Goal: Task Accomplishment & Management: Use online tool/utility

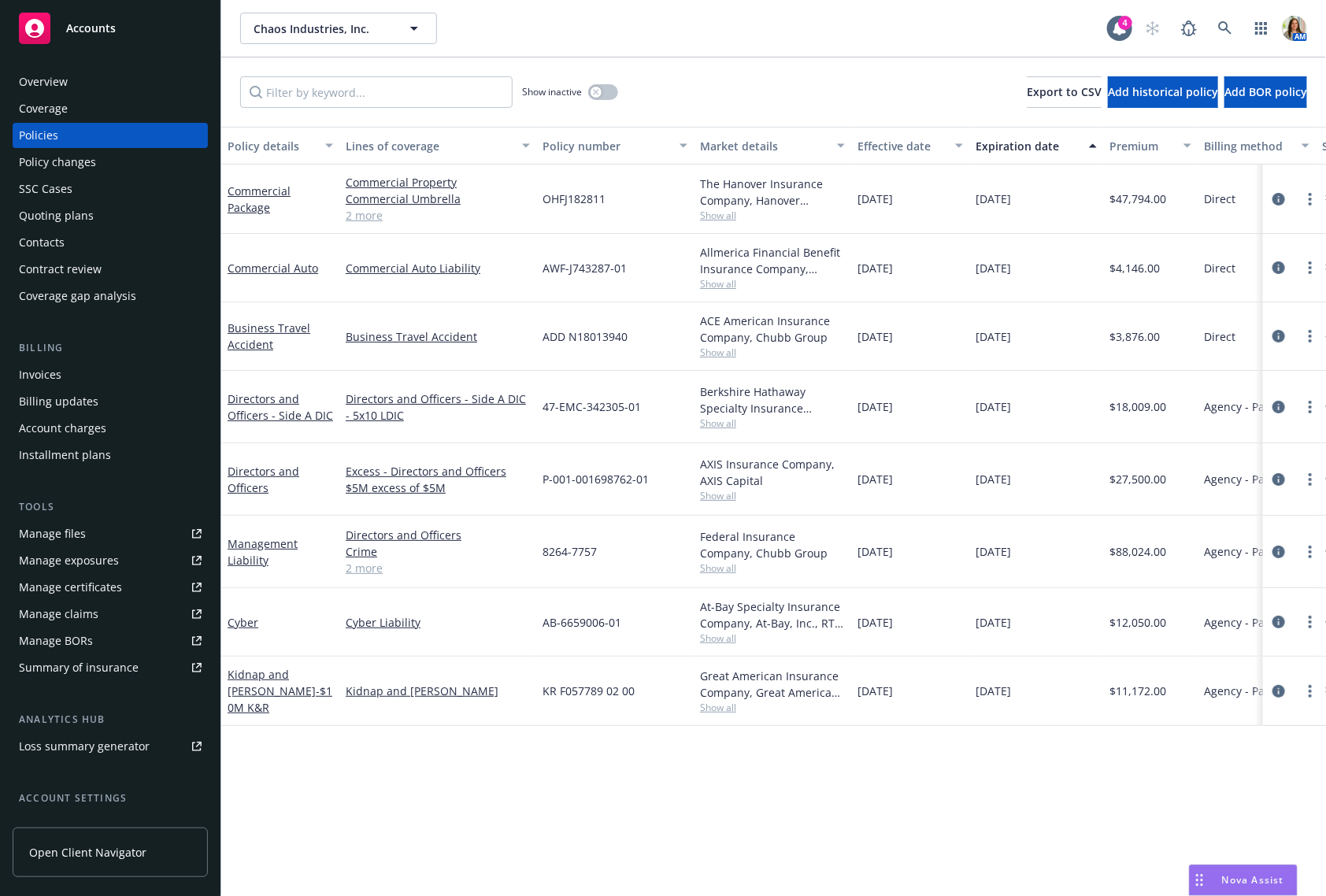
click at [99, 28] on span "Accounts" at bounding box center [91, 28] width 50 height 13
click at [1224, 22] on icon at bounding box center [1225, 28] width 14 height 14
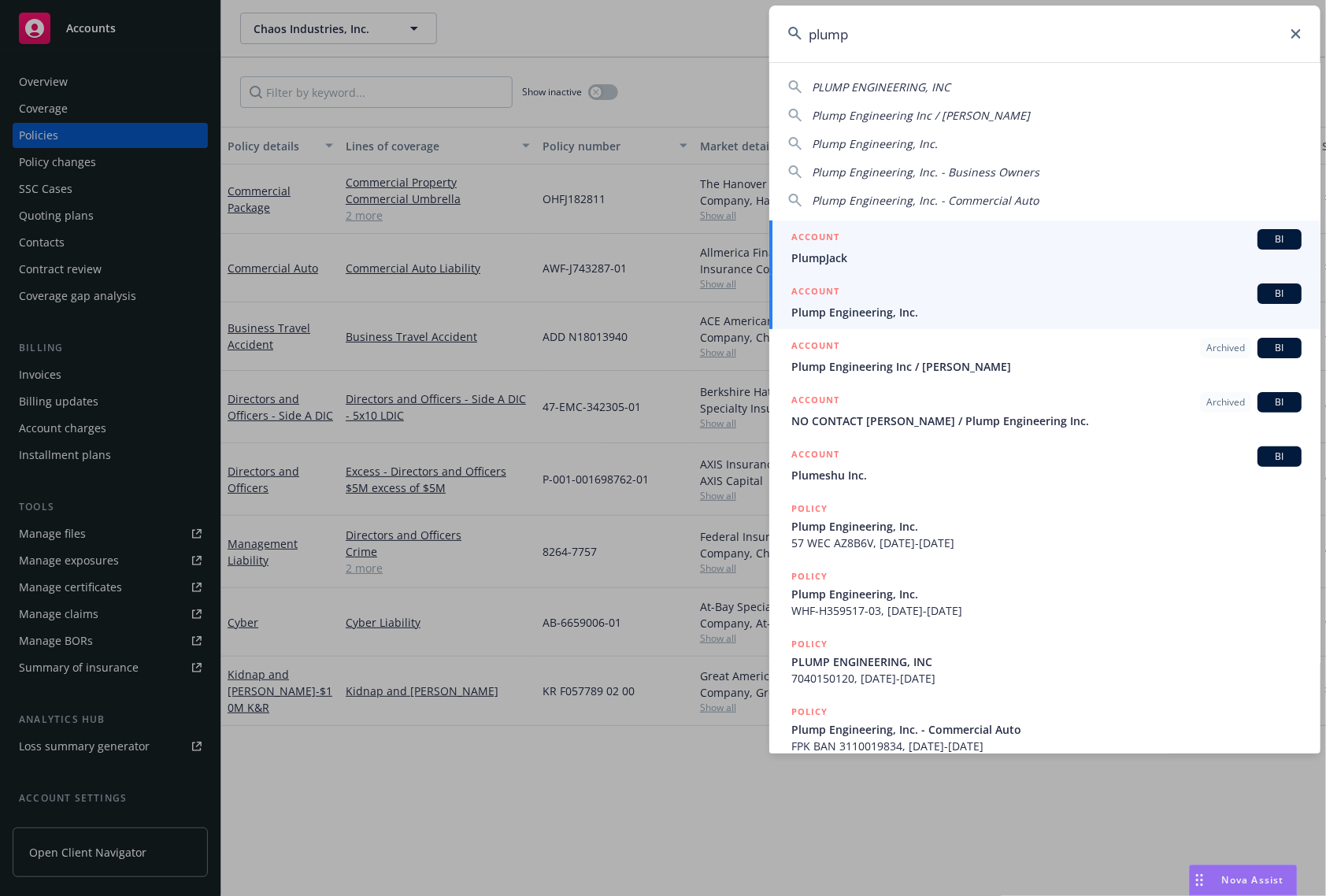
type input "plump"
click at [879, 301] on div "ACCOUNT BI" at bounding box center [1046, 294] width 510 height 21
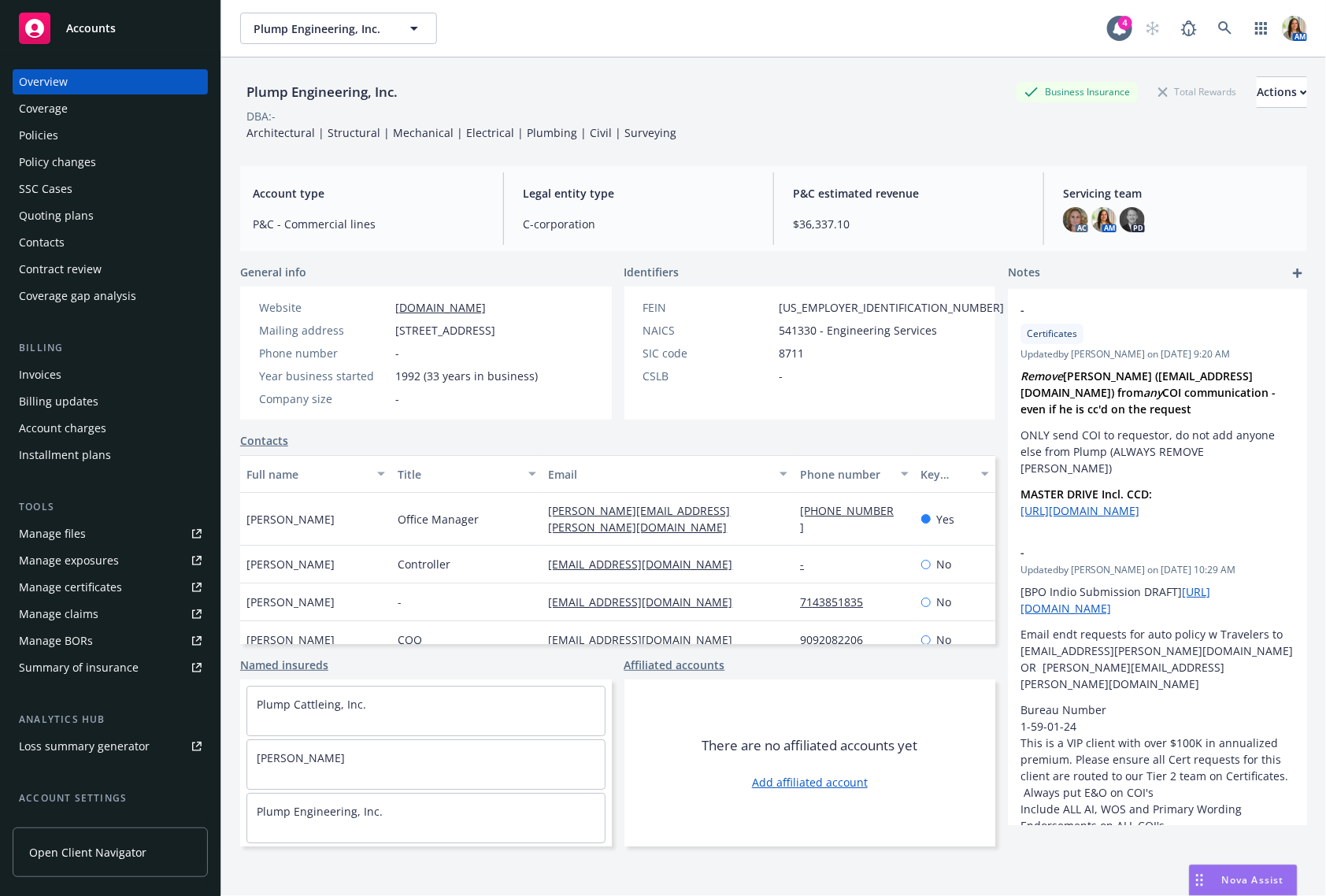
click at [98, 209] on div "Quoting plans" at bounding box center [110, 215] width 183 height 25
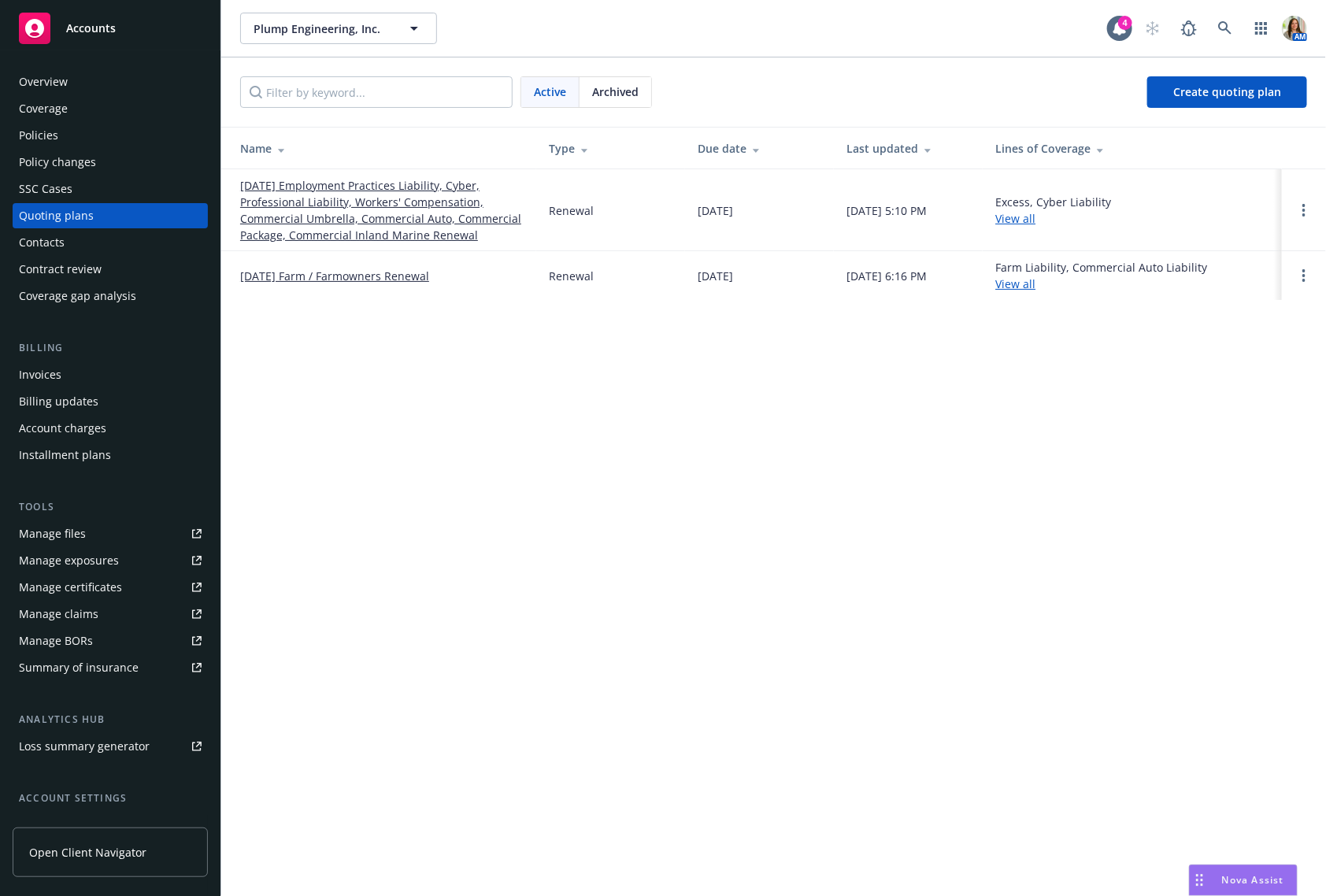
click at [297, 217] on link "09/01/25 Employment Practices Liability, Cyber, Professional Liability, Workers…" at bounding box center [382, 210] width 283 height 66
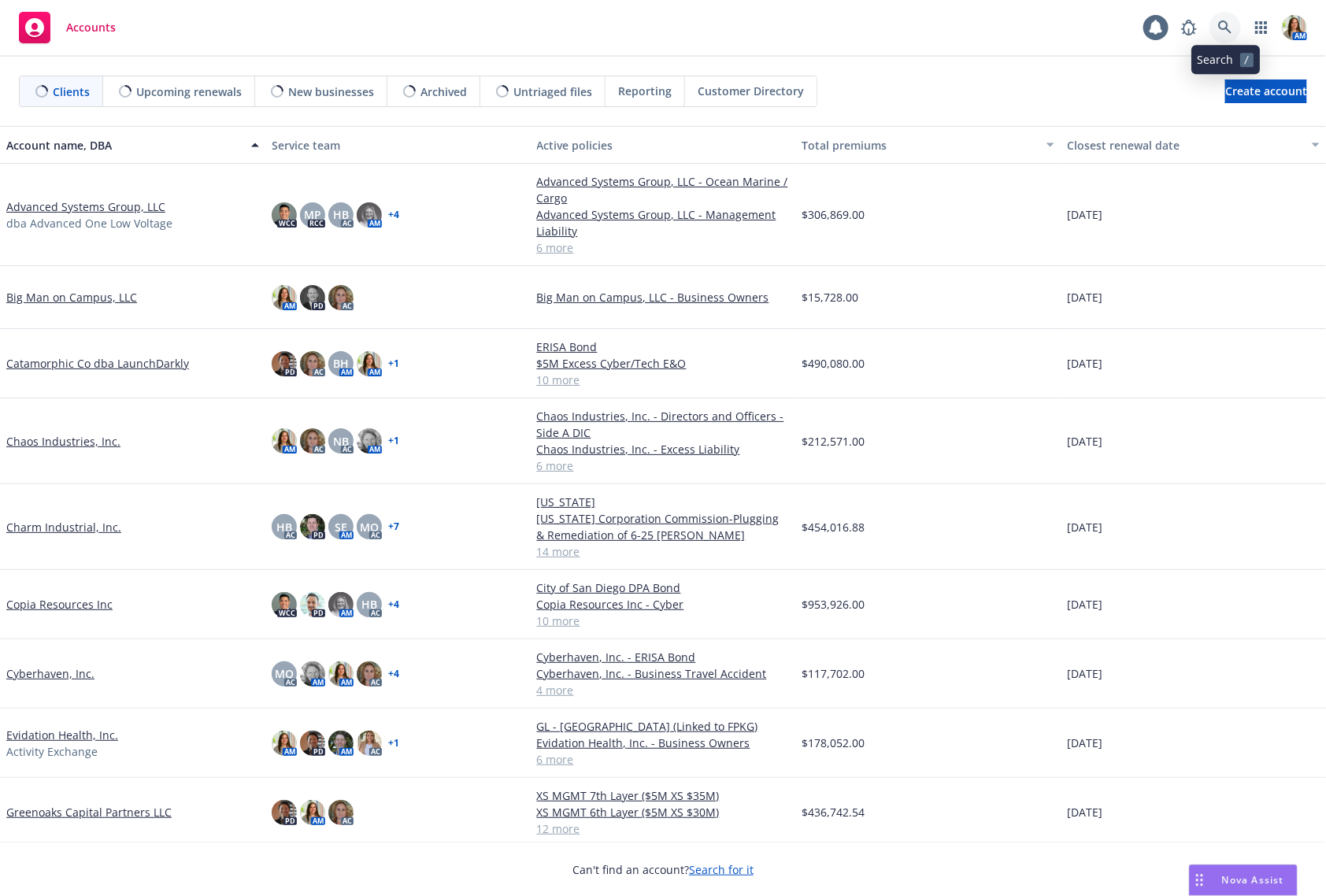
click at [1221, 27] on icon at bounding box center [1225, 28] width 14 height 14
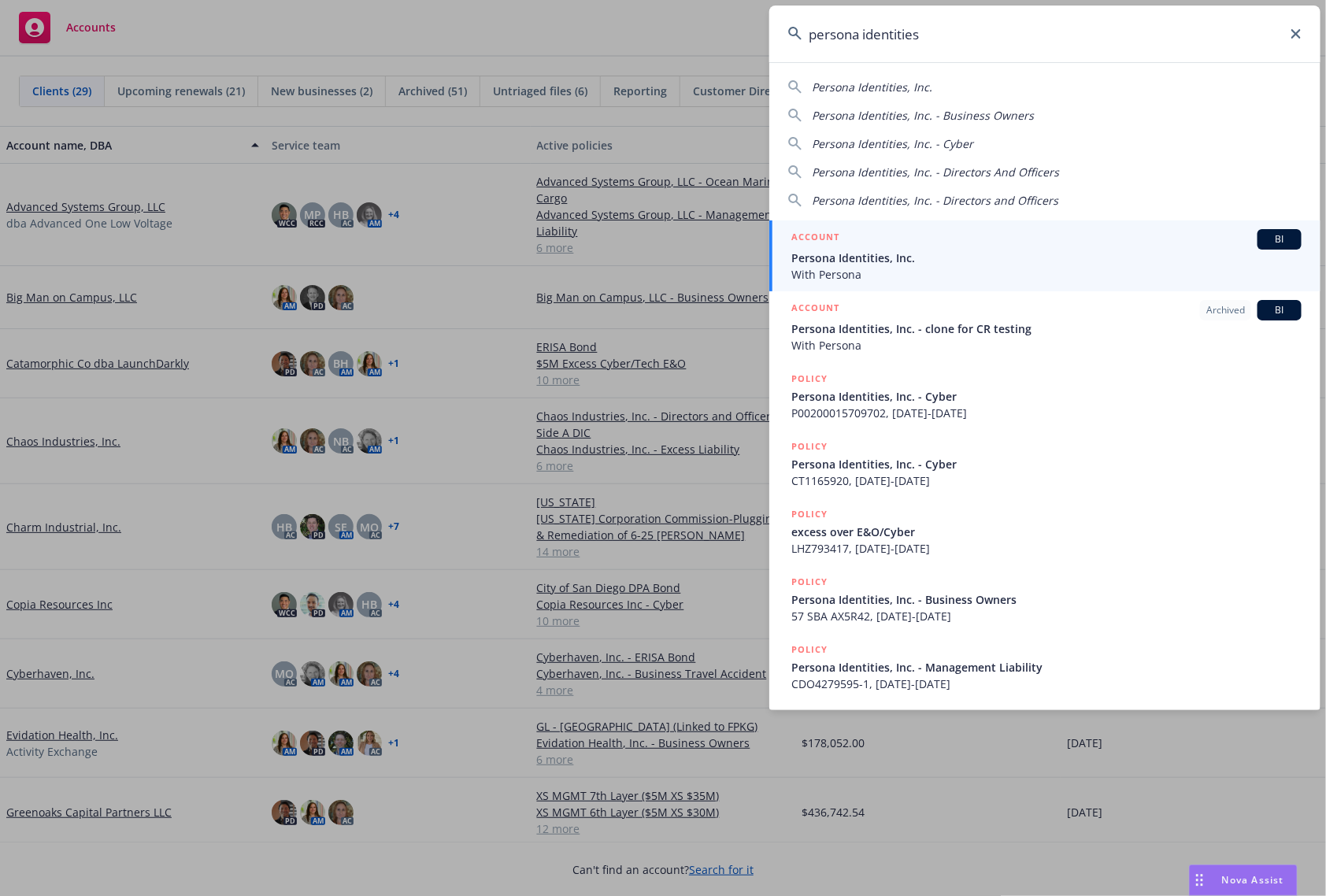
type input "persona identities"
click at [984, 251] on span "Persona Identities, Inc." at bounding box center [1046, 258] width 510 height 16
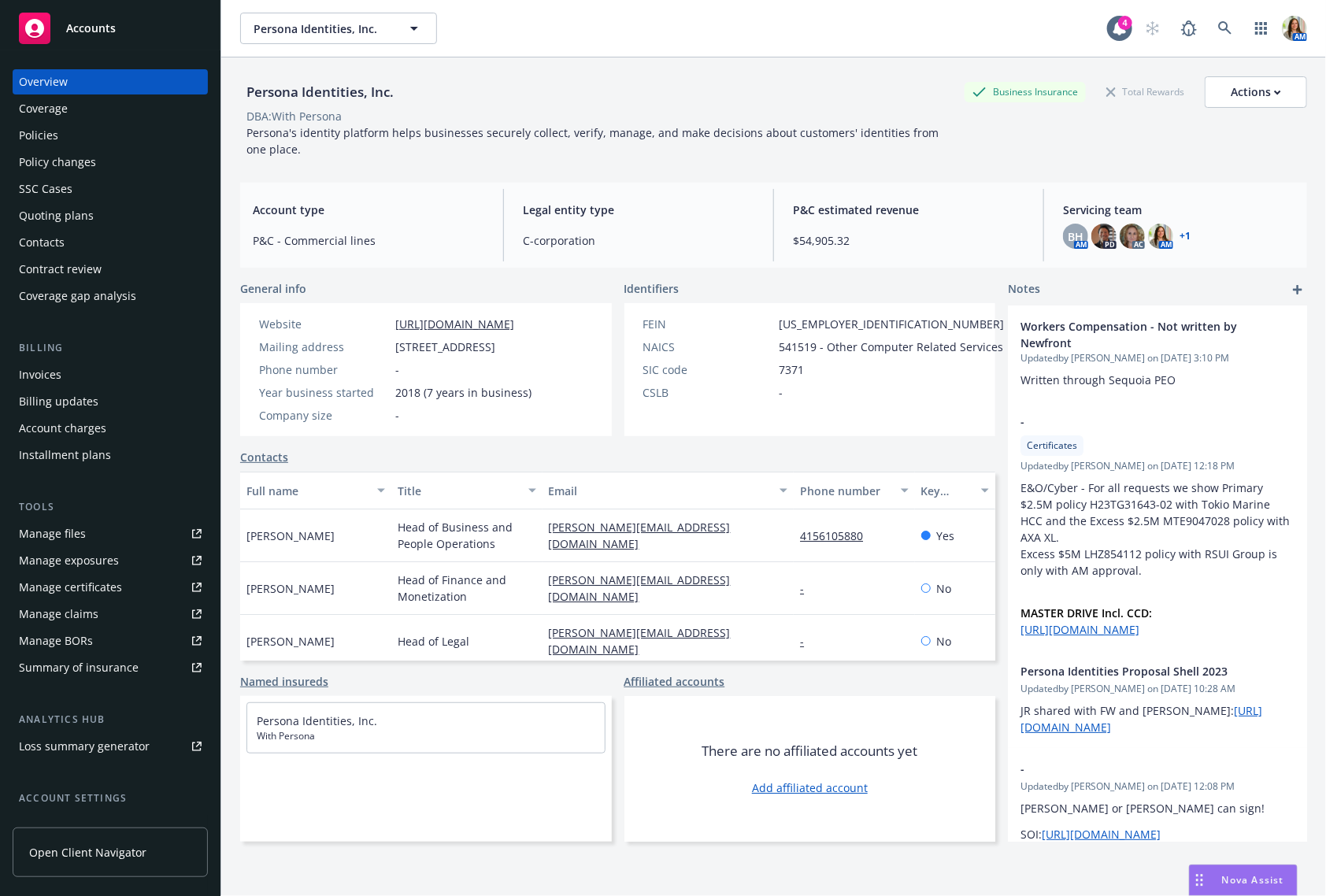
click at [1191, 230] on div "BH AM PD AC AM + 1" at bounding box center [1179, 236] width 232 height 25
click at [1185, 233] on link "+ 1" at bounding box center [1185, 236] width 11 height 9
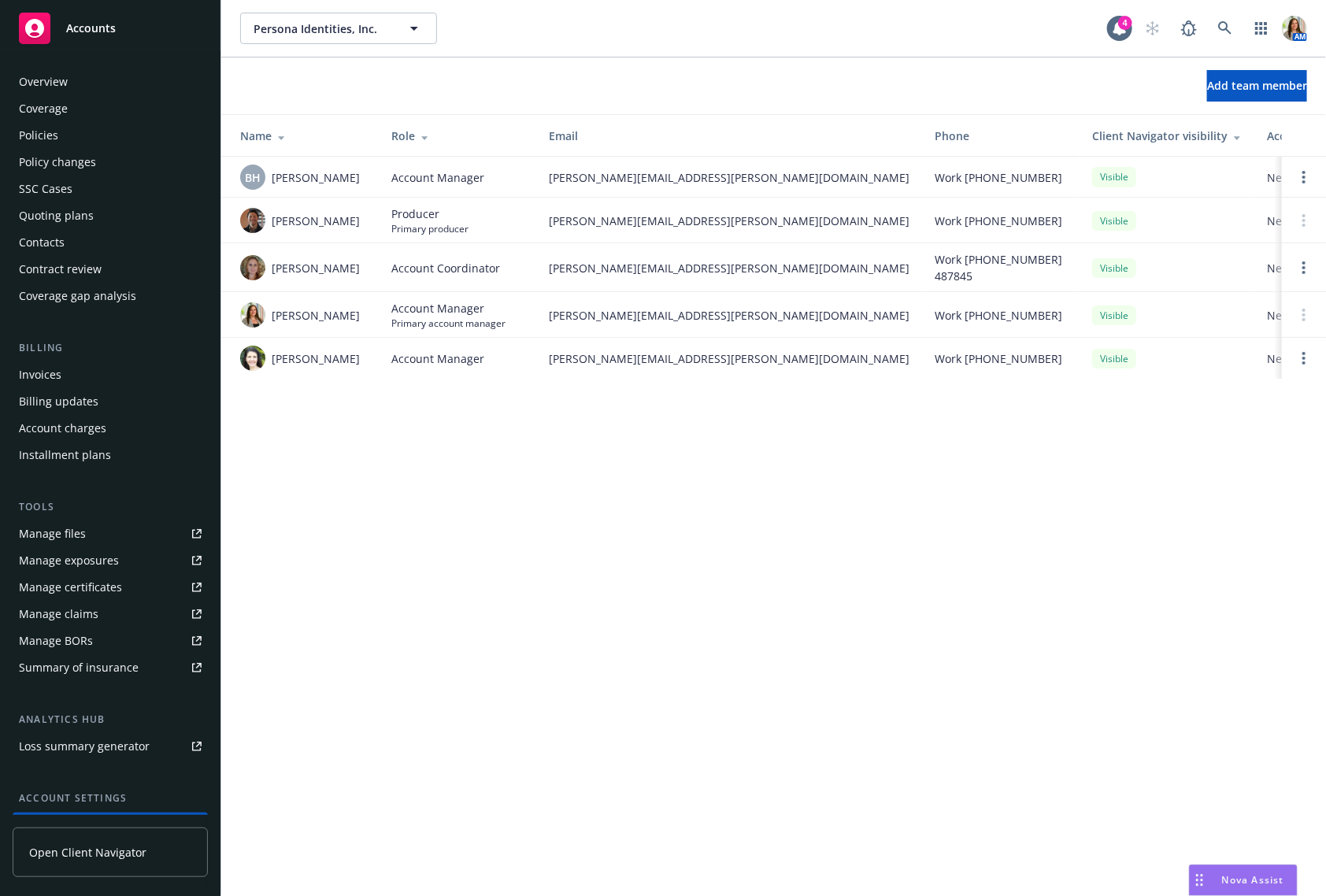
click at [54, 142] on div "Policies" at bounding box center [39, 135] width 40 height 25
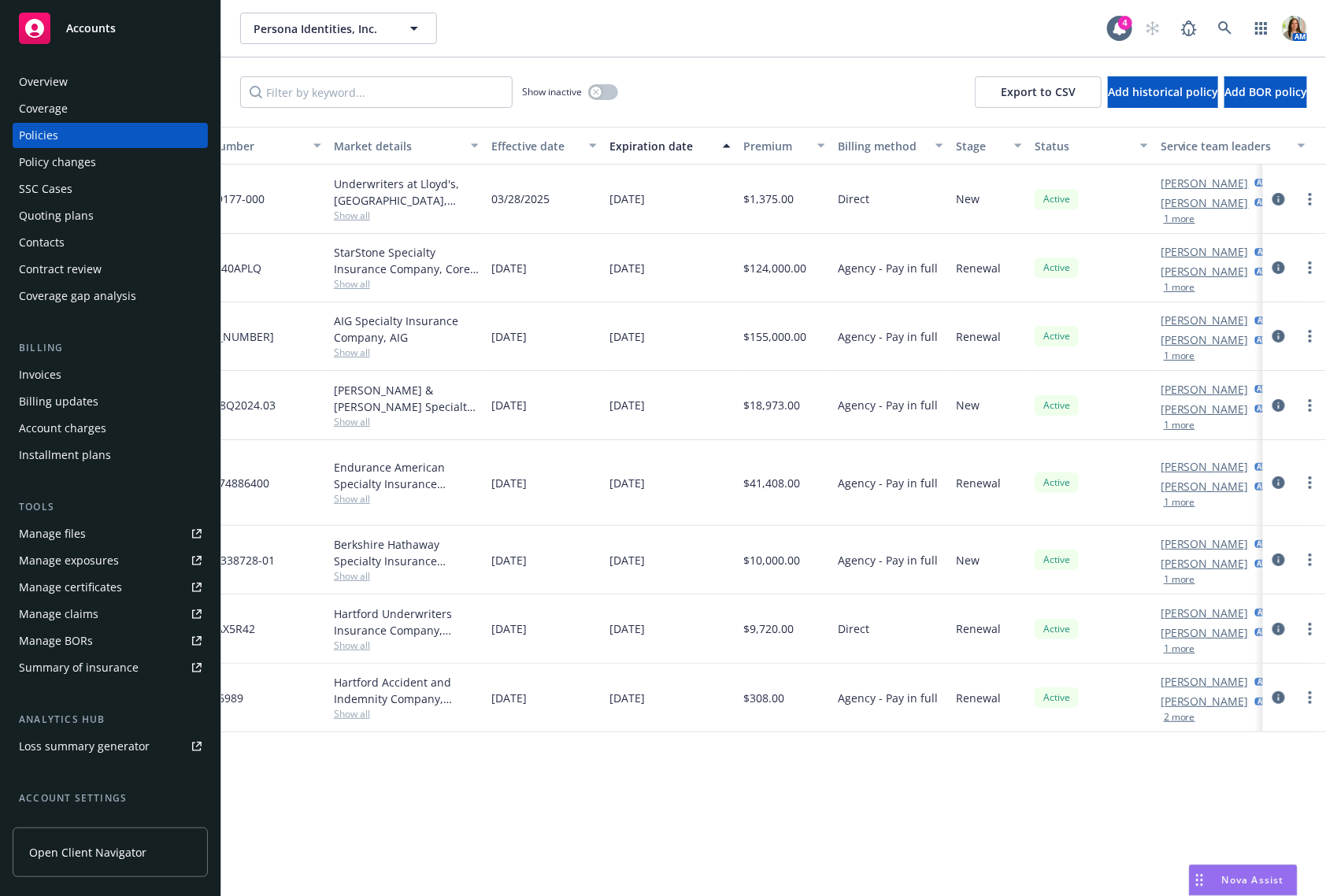
scroll to position [0, 414]
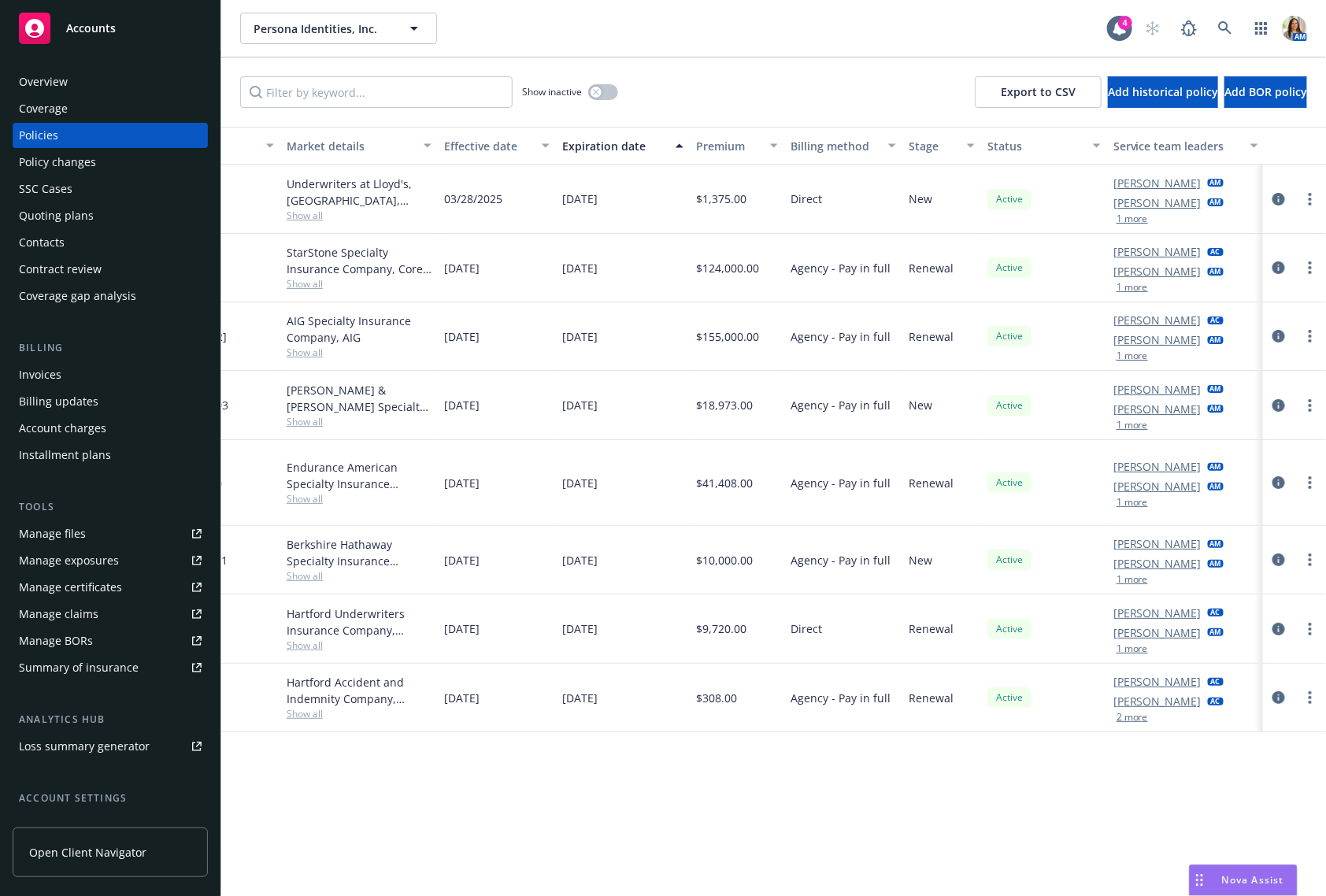
click at [1132, 289] on button "1 more" at bounding box center [1132, 287] width 32 height 9
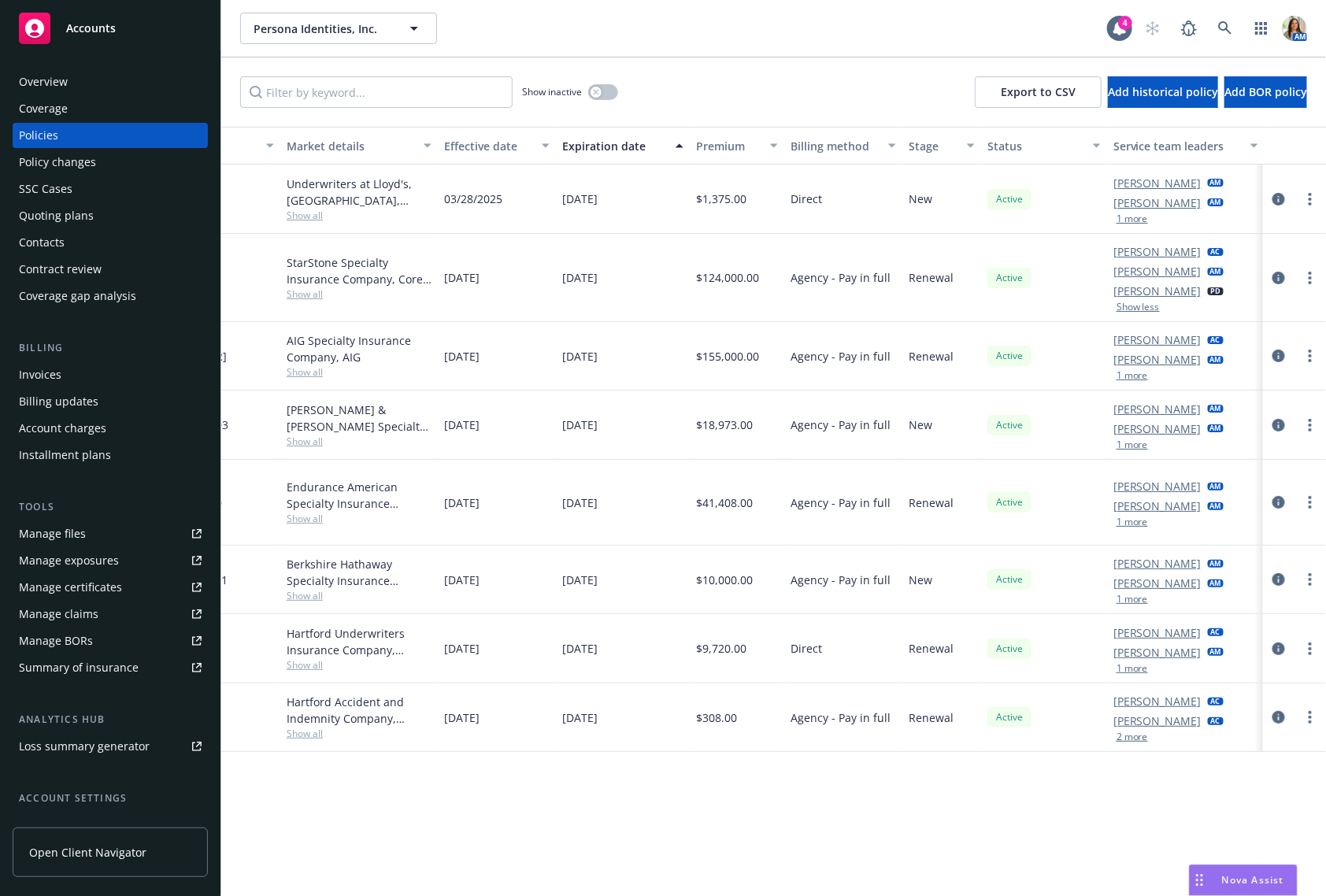
click at [1132, 374] on button "1 more" at bounding box center [1132, 375] width 32 height 9
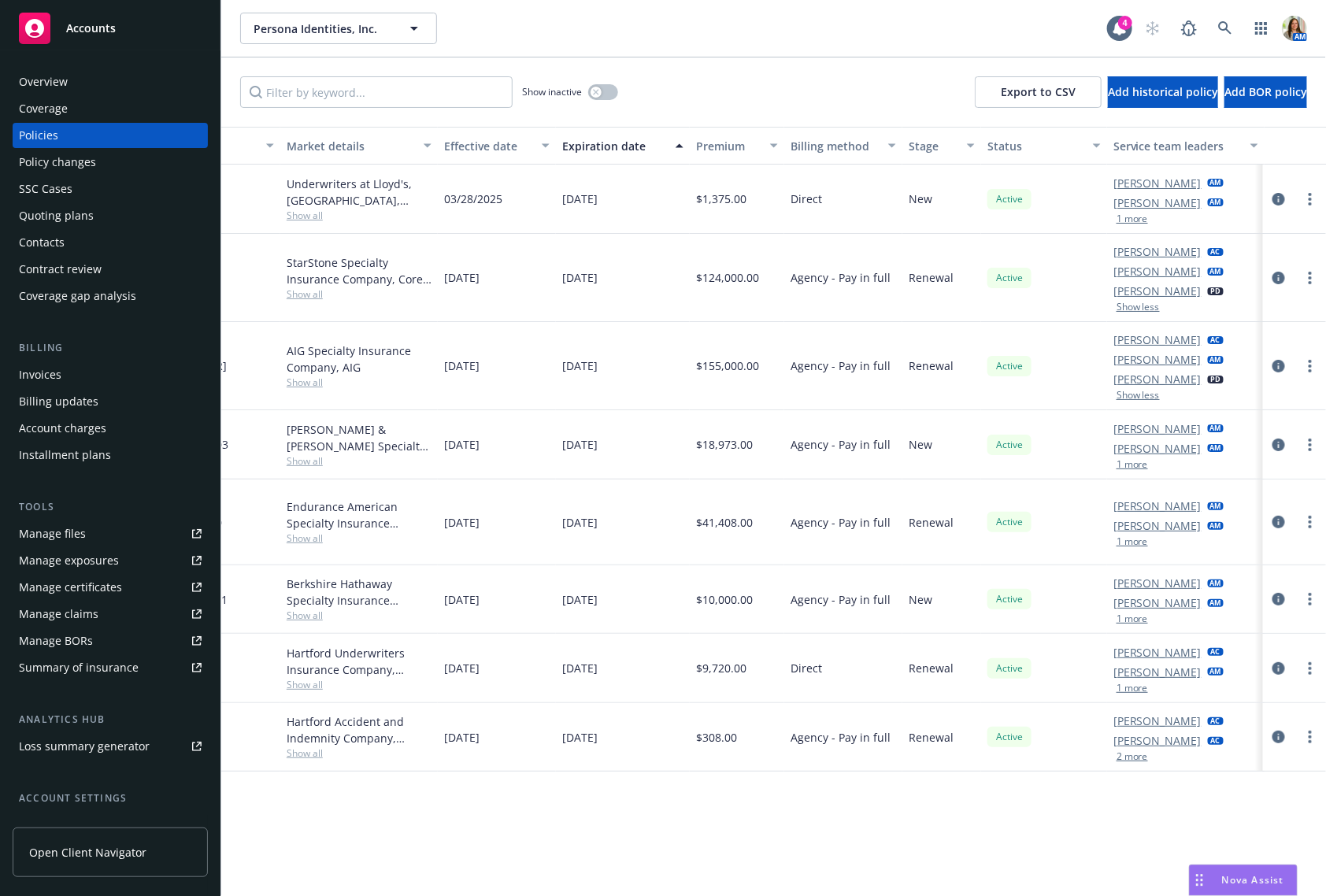
click at [1125, 464] on button "1 more" at bounding box center [1132, 464] width 32 height 9
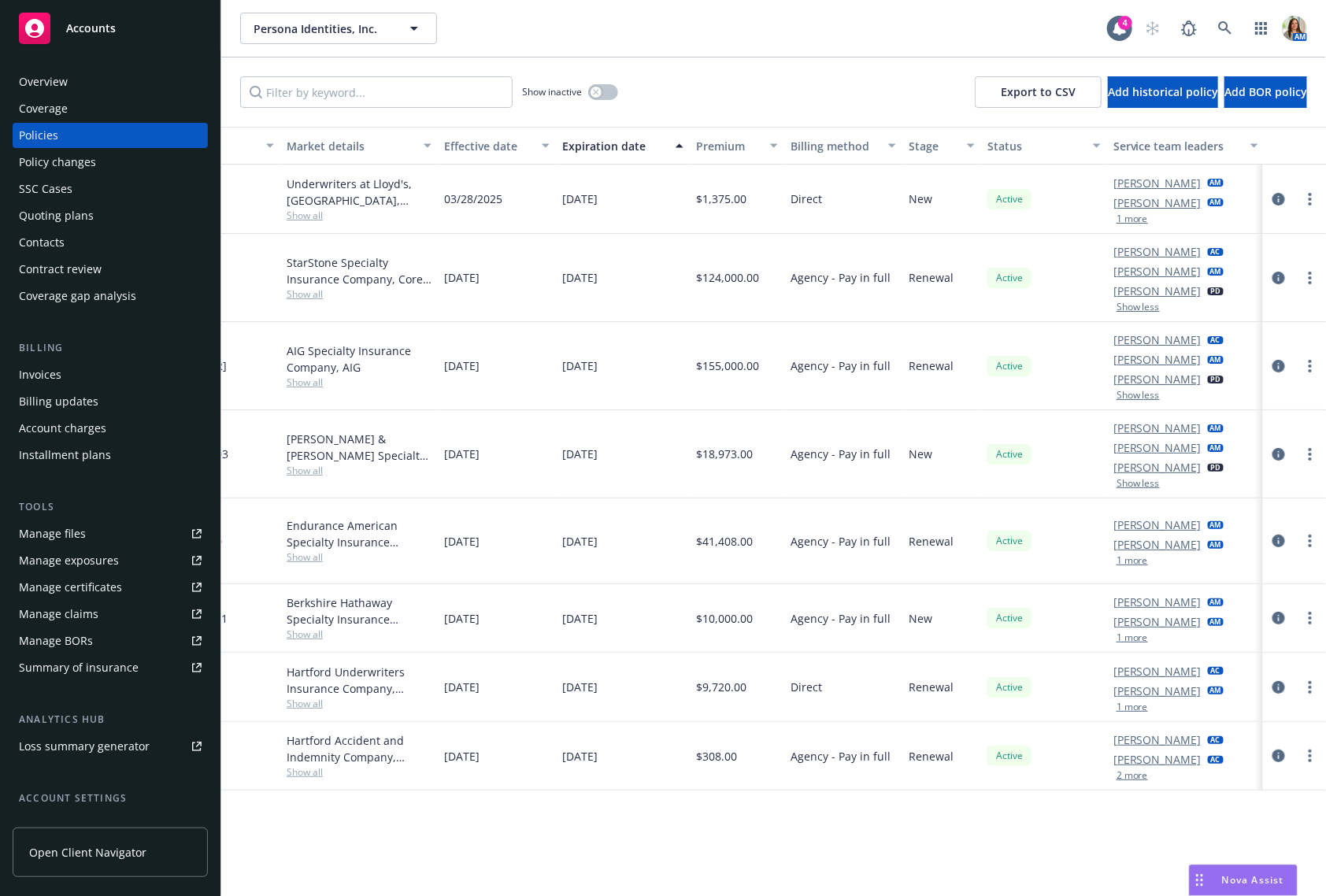
click at [1130, 560] on button "1 more" at bounding box center [1132, 560] width 32 height 9
click at [1128, 639] on button "1 more" at bounding box center [1132, 640] width 32 height 9
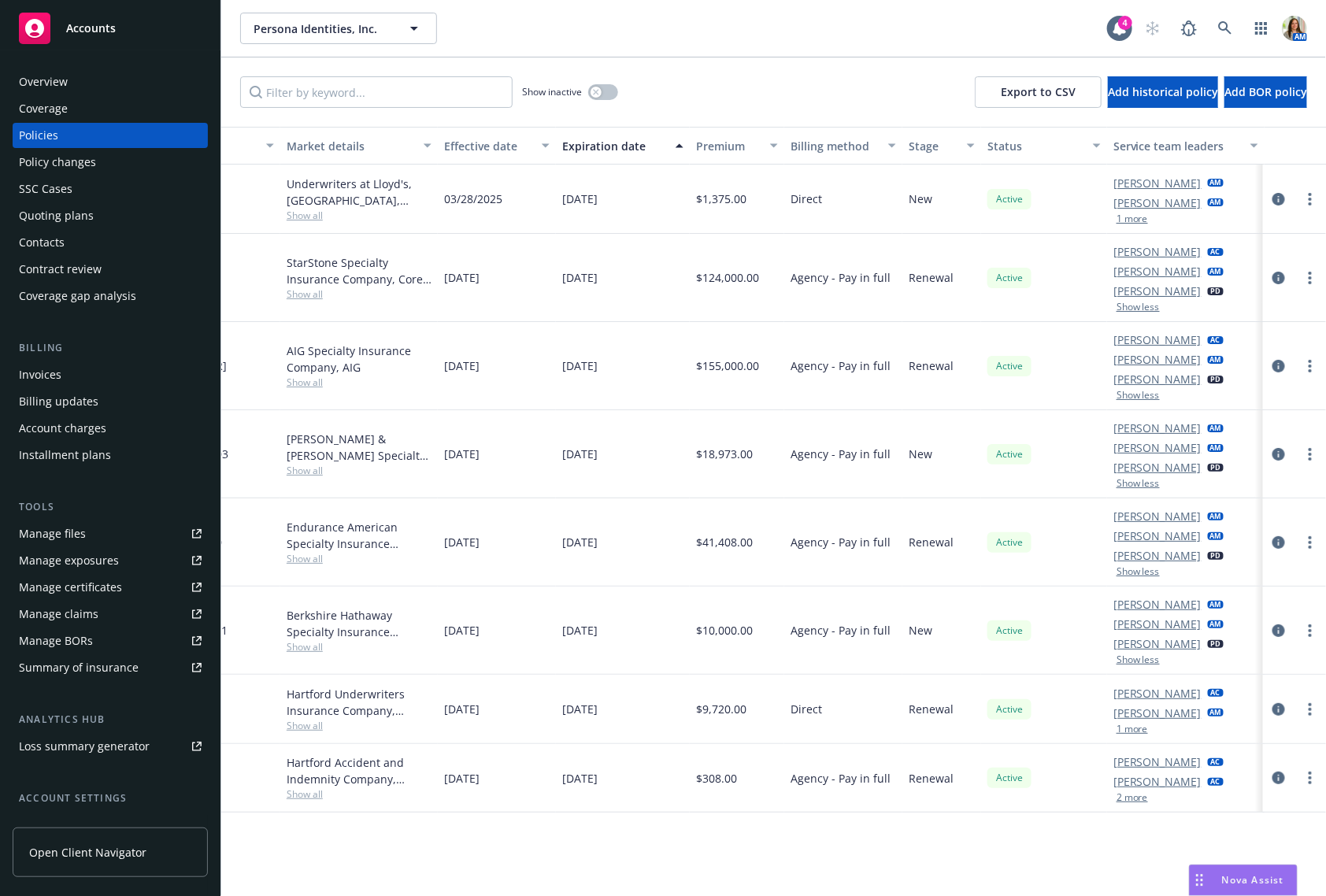
click at [1130, 730] on button "1 more" at bounding box center [1132, 729] width 32 height 9
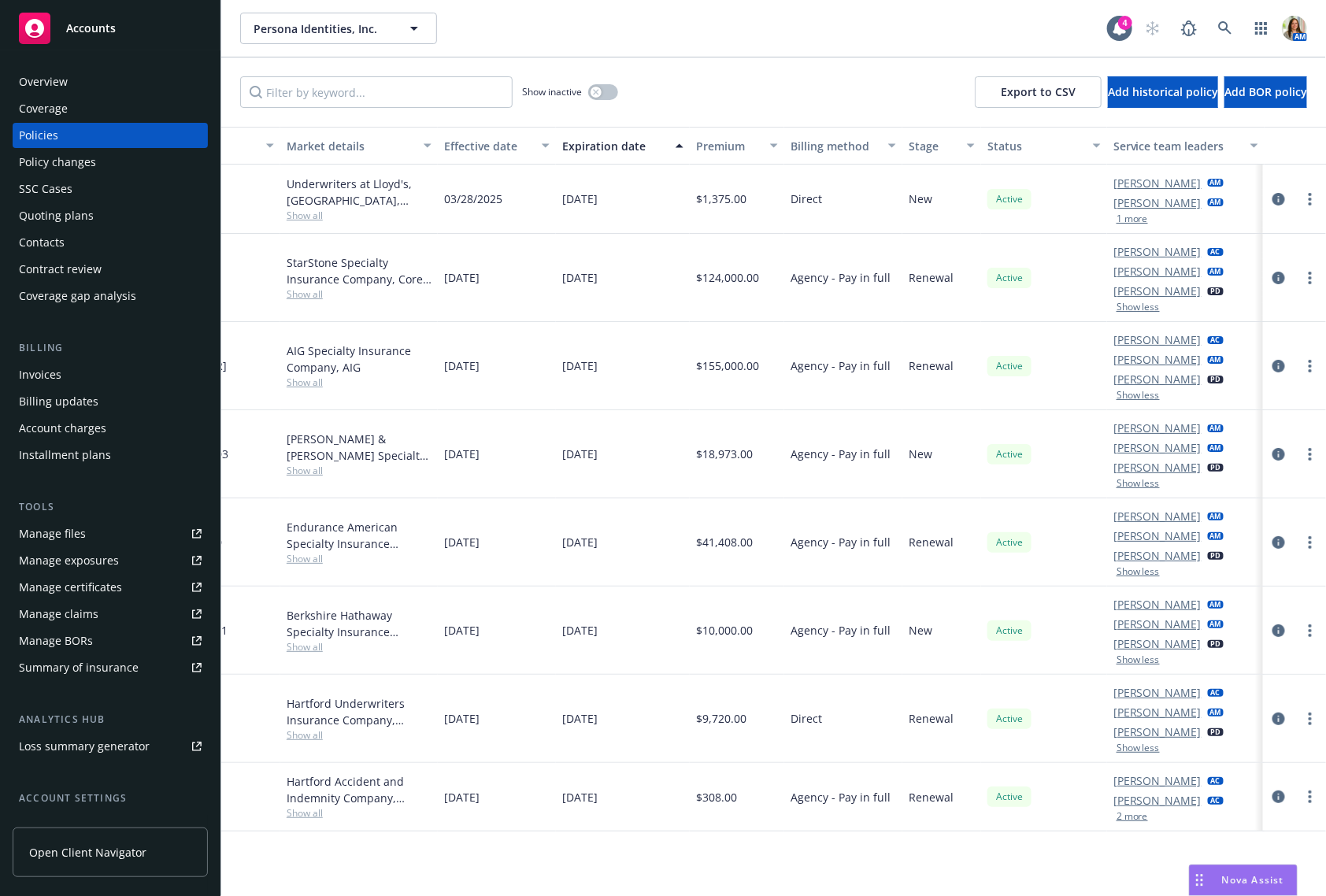
click at [1133, 812] on button "2 more" at bounding box center [1132, 816] width 32 height 9
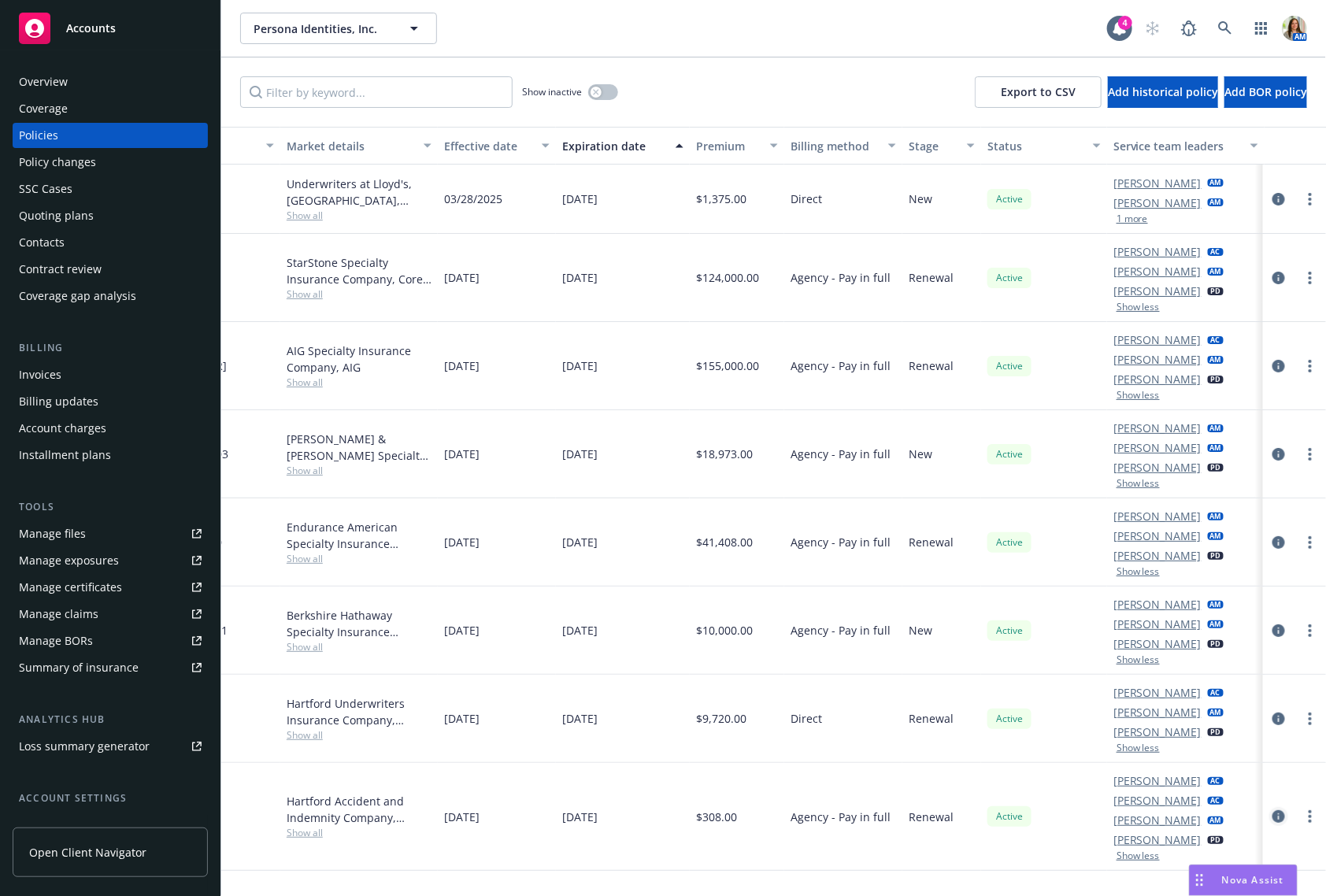
click at [1276, 812] on icon "circleInformation" at bounding box center [1279, 816] width 13 height 13
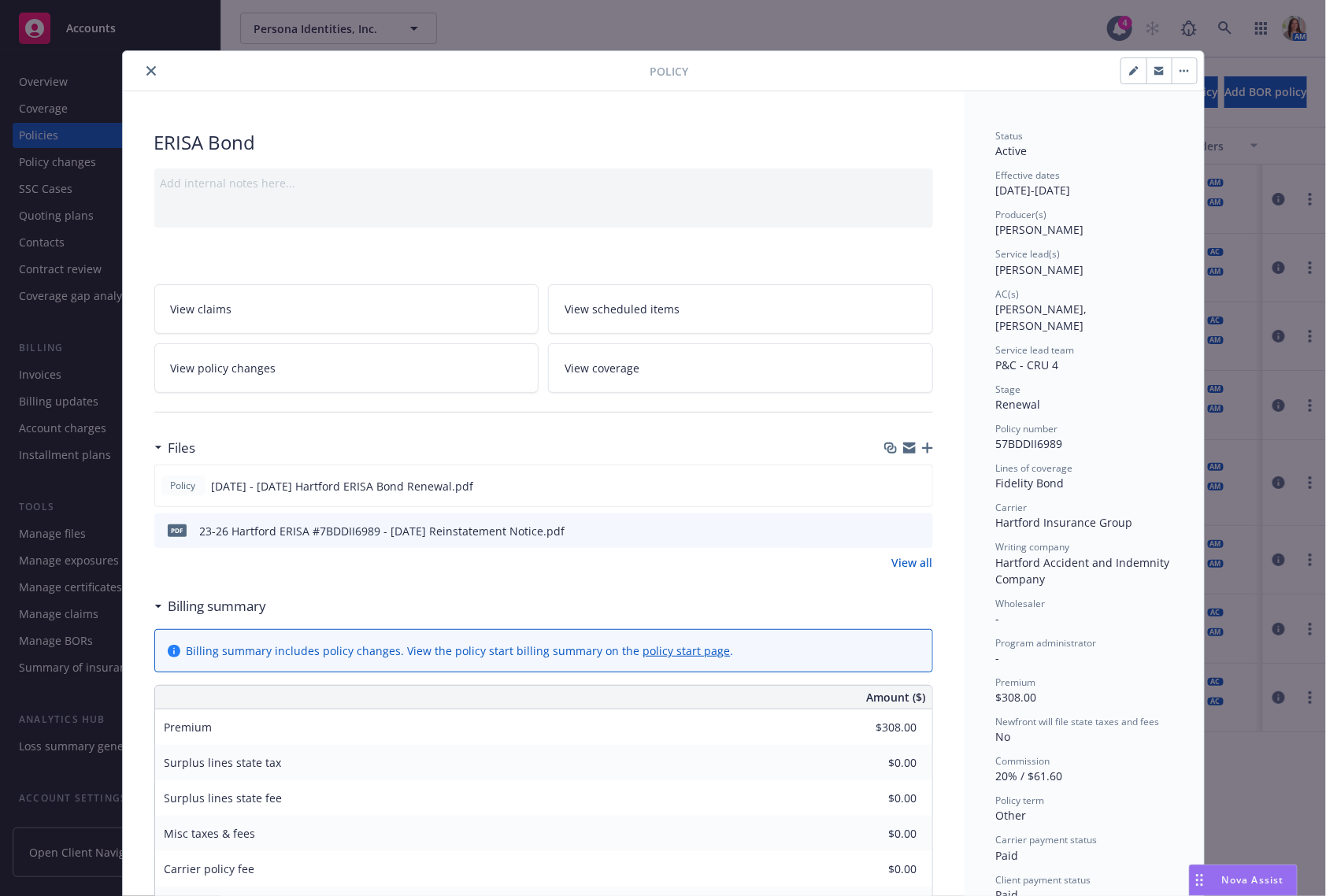
click at [1137, 72] on icon "button" at bounding box center [1134, 71] width 9 height 9
select select "RENEWAL"
select select "other"
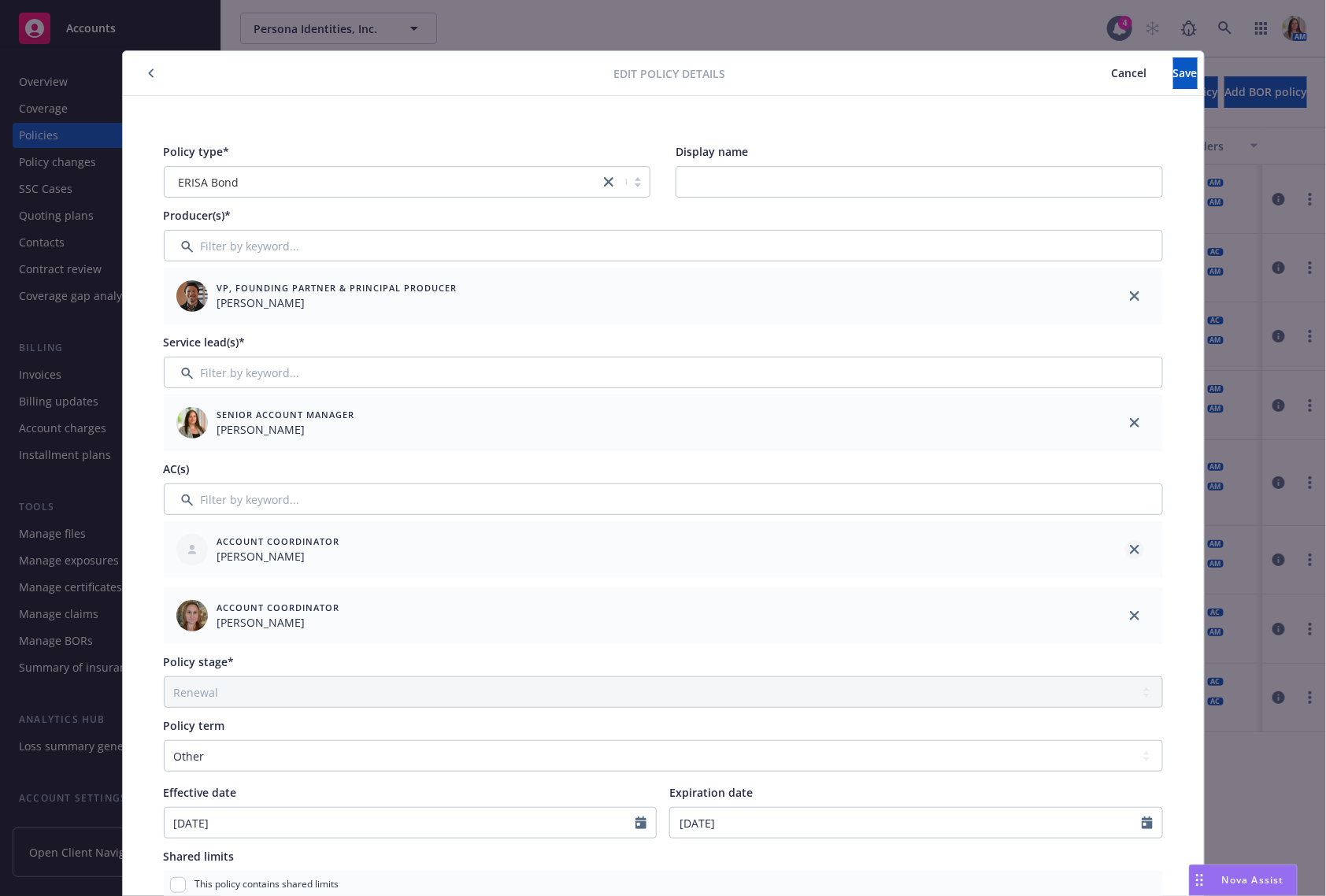
click at [1135, 547] on icon "close" at bounding box center [1134, 549] width 9 height 9
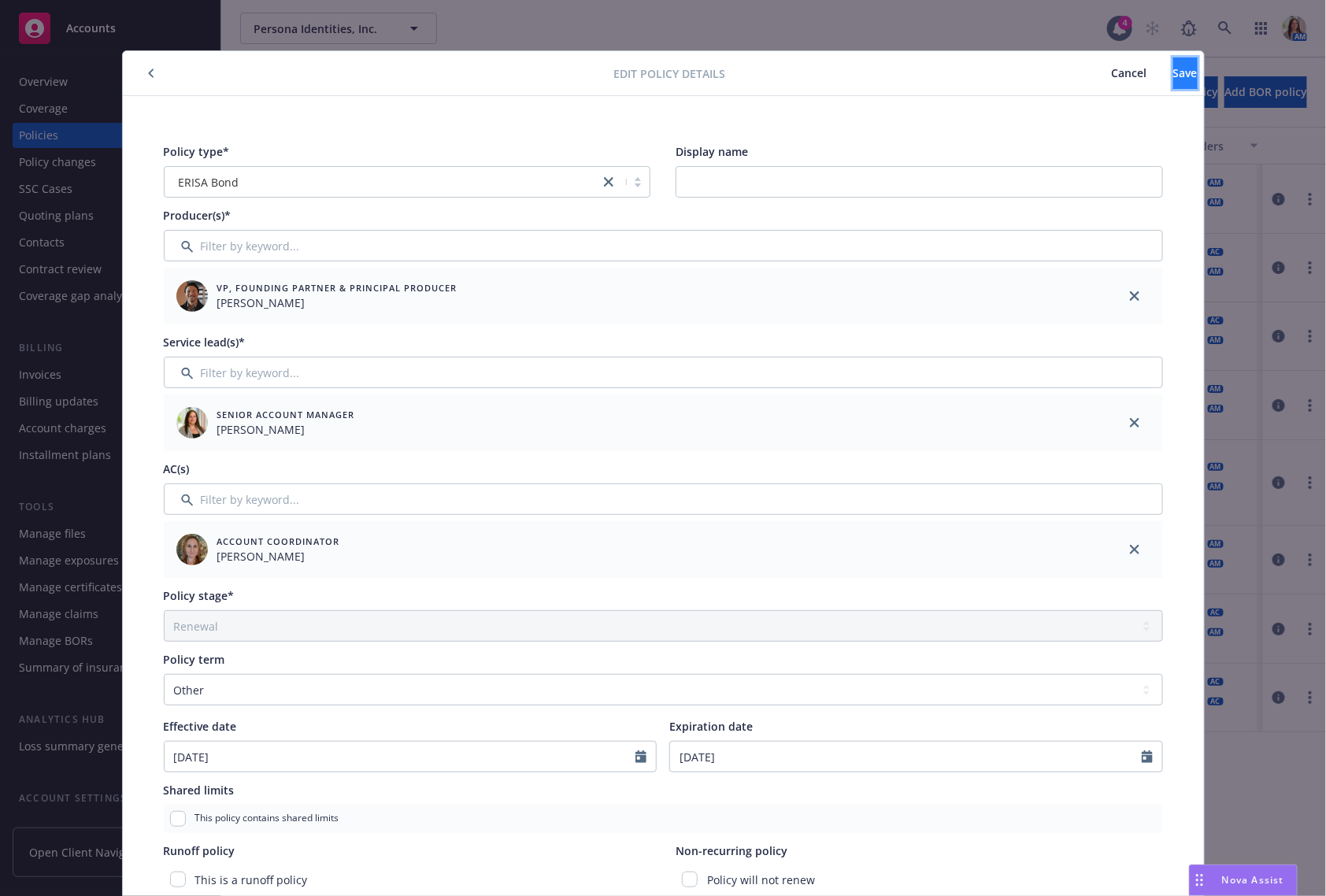
click at [1173, 78] on span "Save" at bounding box center [1186, 72] width 24 height 15
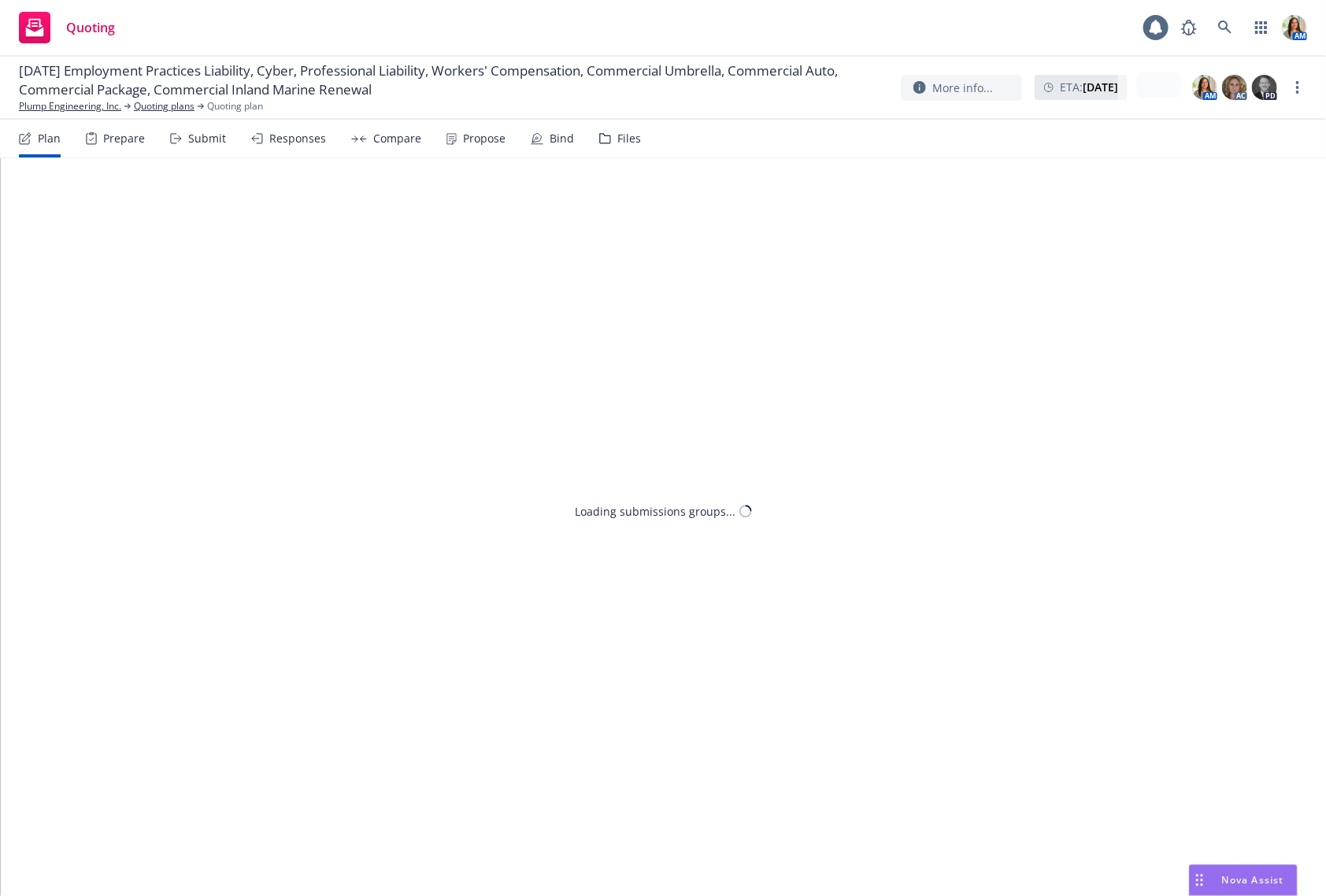
click at [465, 141] on div "Propose" at bounding box center [483, 139] width 42 height 13
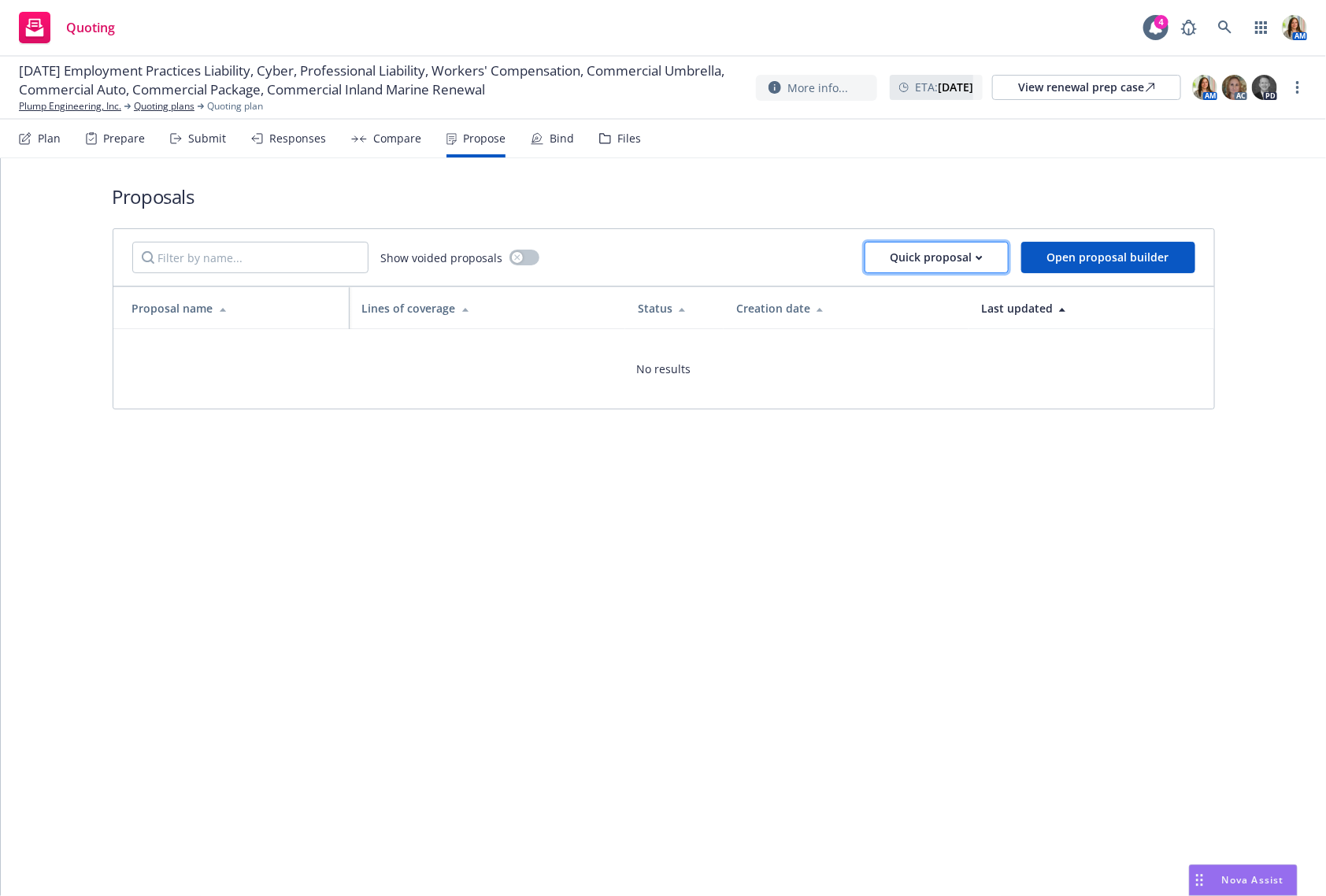
click at [937, 252] on div "Quick proposal" at bounding box center [937, 257] width 92 height 30
click at [927, 292] on span "Upload quick proposal" at bounding box center [949, 296] width 157 height 15
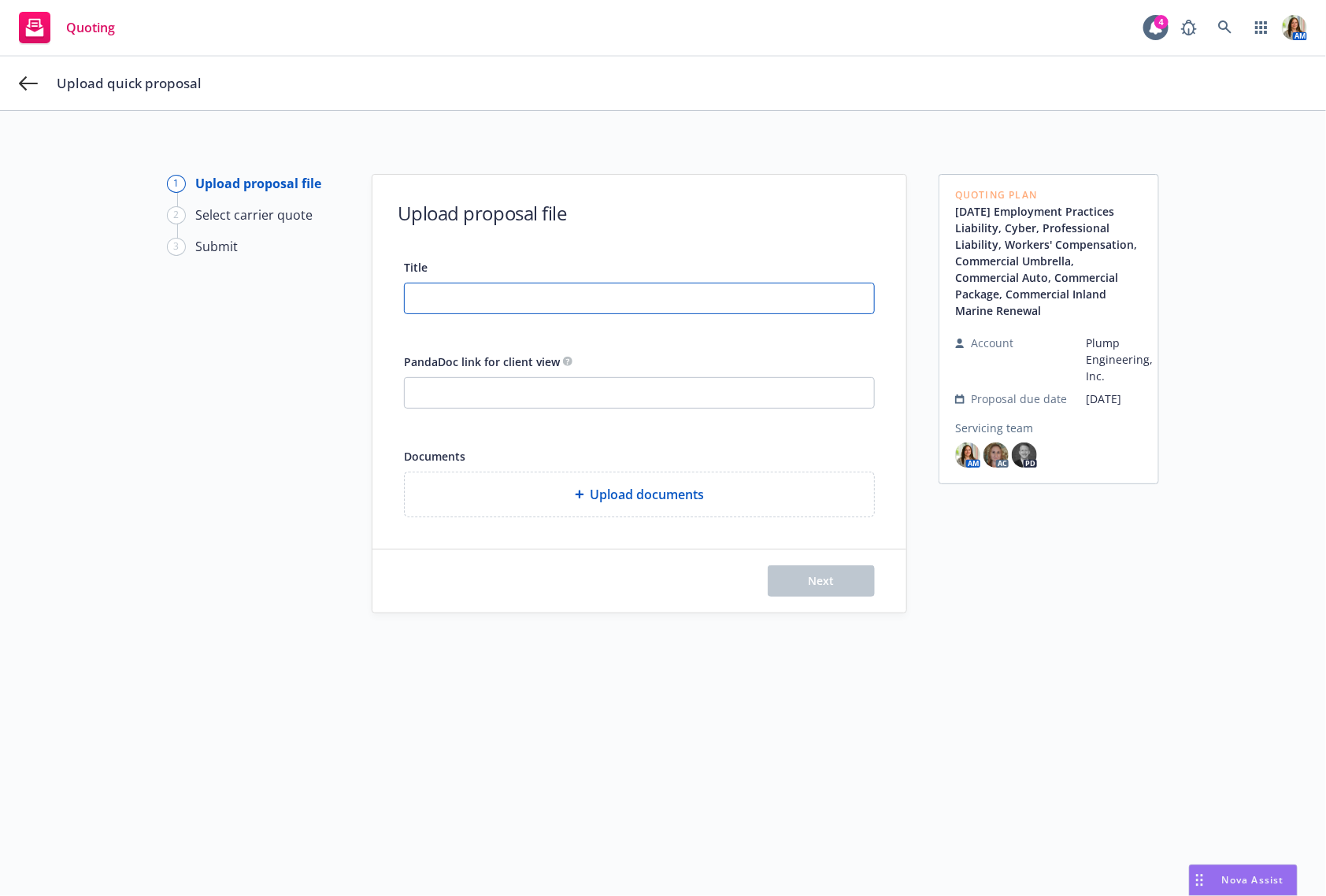
click at [500, 296] on input "Title" at bounding box center [639, 298] width 470 height 30
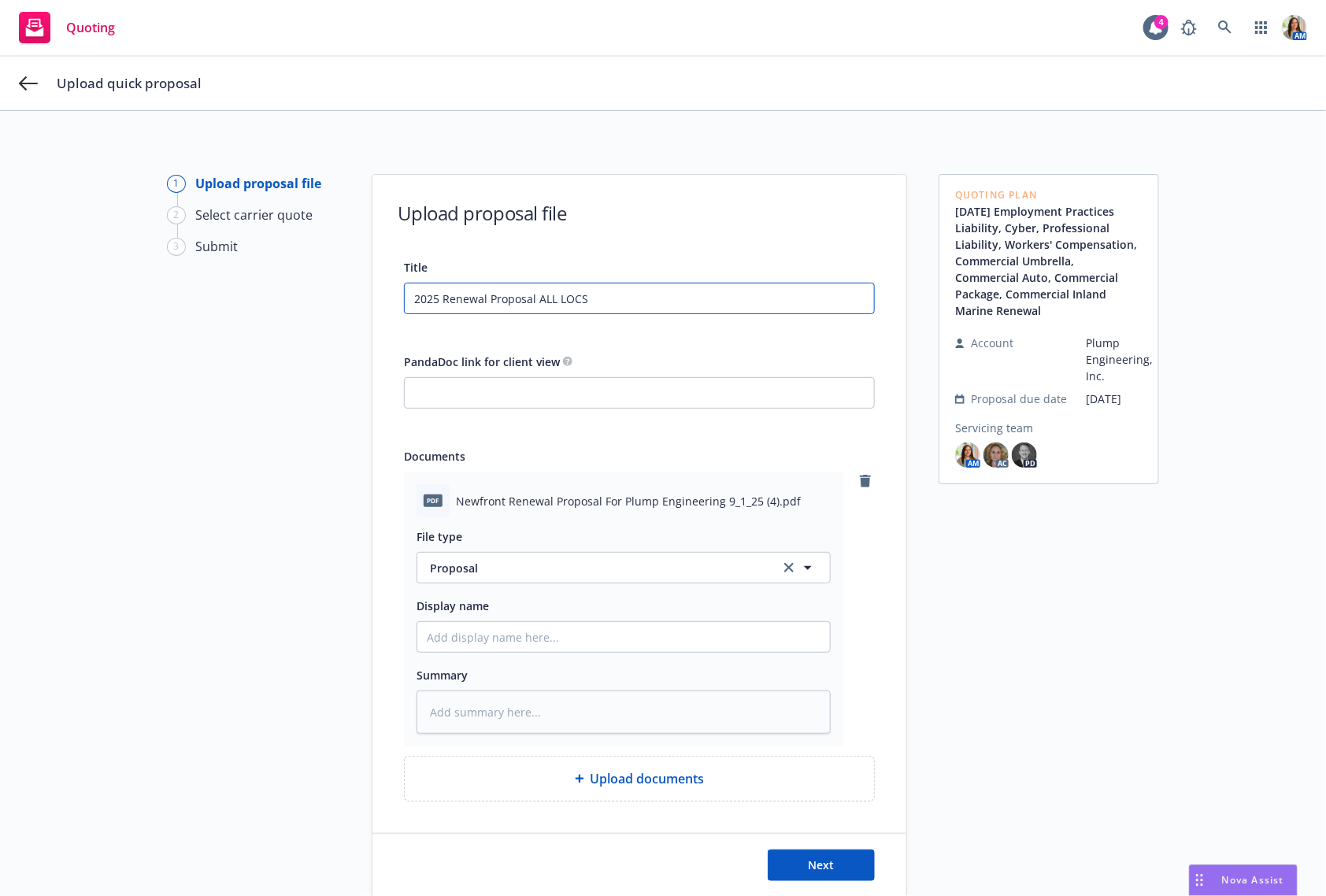
drag, startPoint x: 590, startPoint y: 295, endPoint x: 352, endPoint y: 295, distance: 238.0
click at [352, 295] on div "1 Upload proposal file 2 Select carrier quote 3 Submit Upload proposal file Tit…" at bounding box center [663, 536] width 1288 height 724
type input "2025 Renewal Proposal ALL LOCS"
click at [488, 637] on input "Display name" at bounding box center [623, 637] width 413 height 30
paste input "2025 Renewal Proposal ALL LOCS"
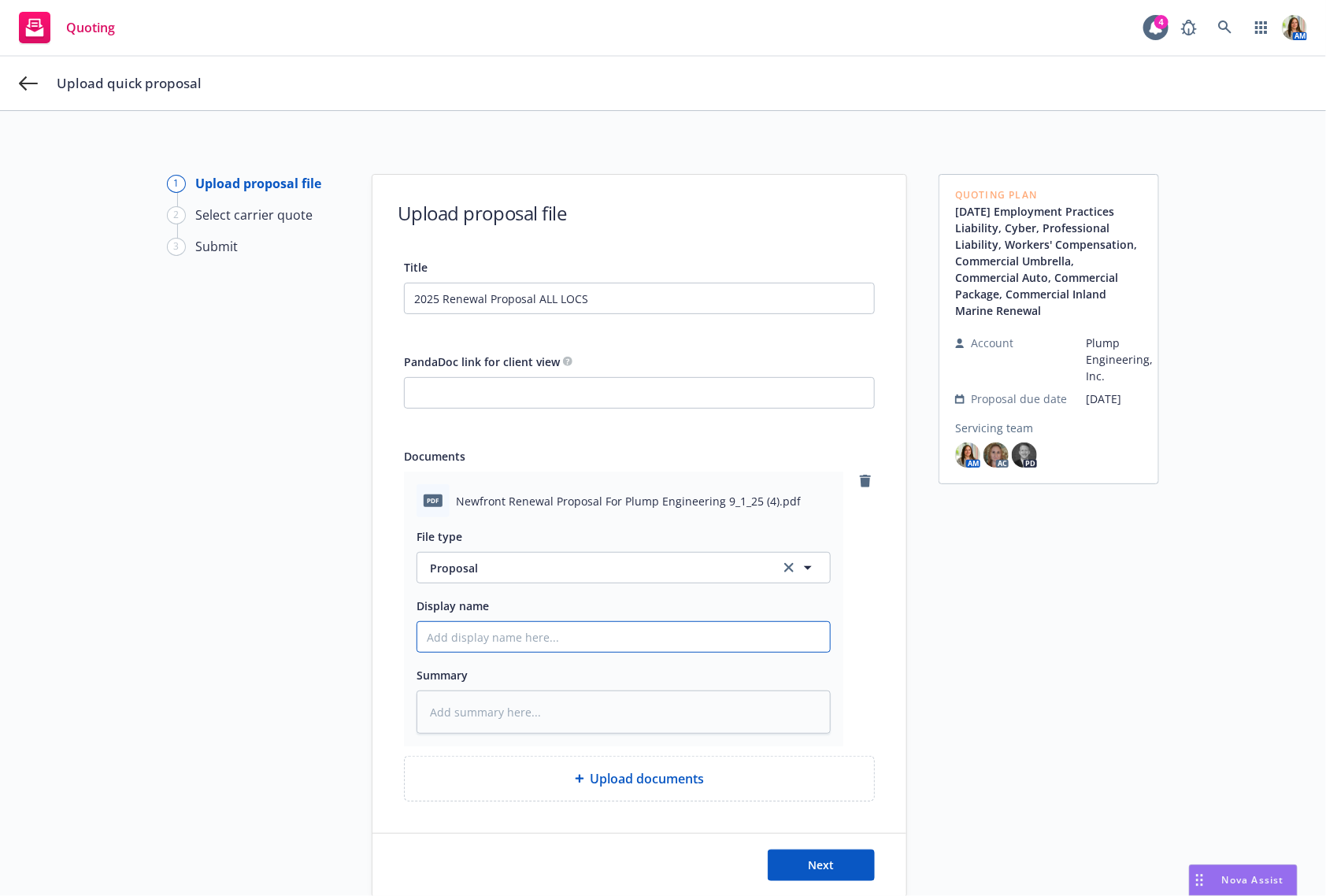
type textarea "x"
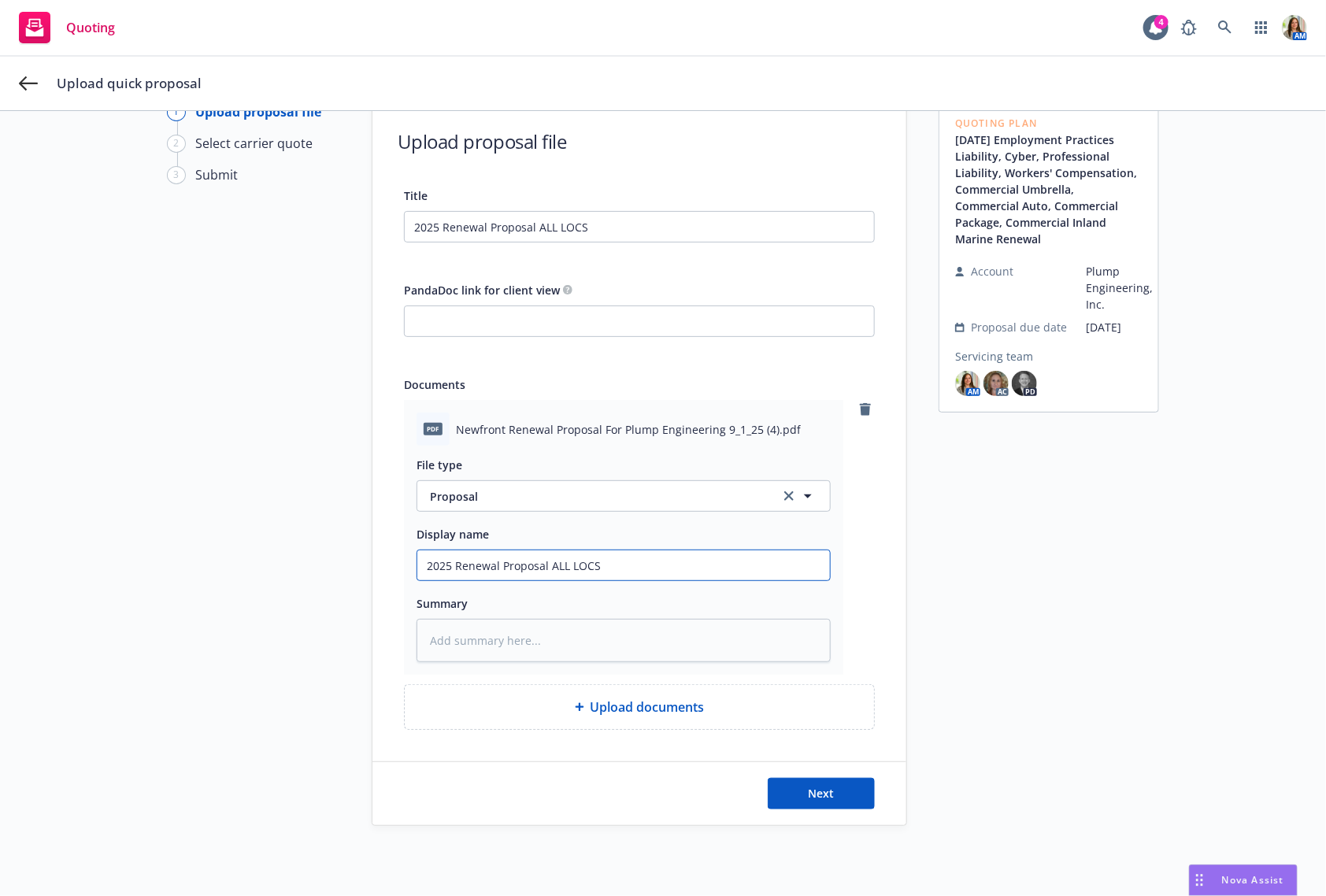
scroll to position [100, 0]
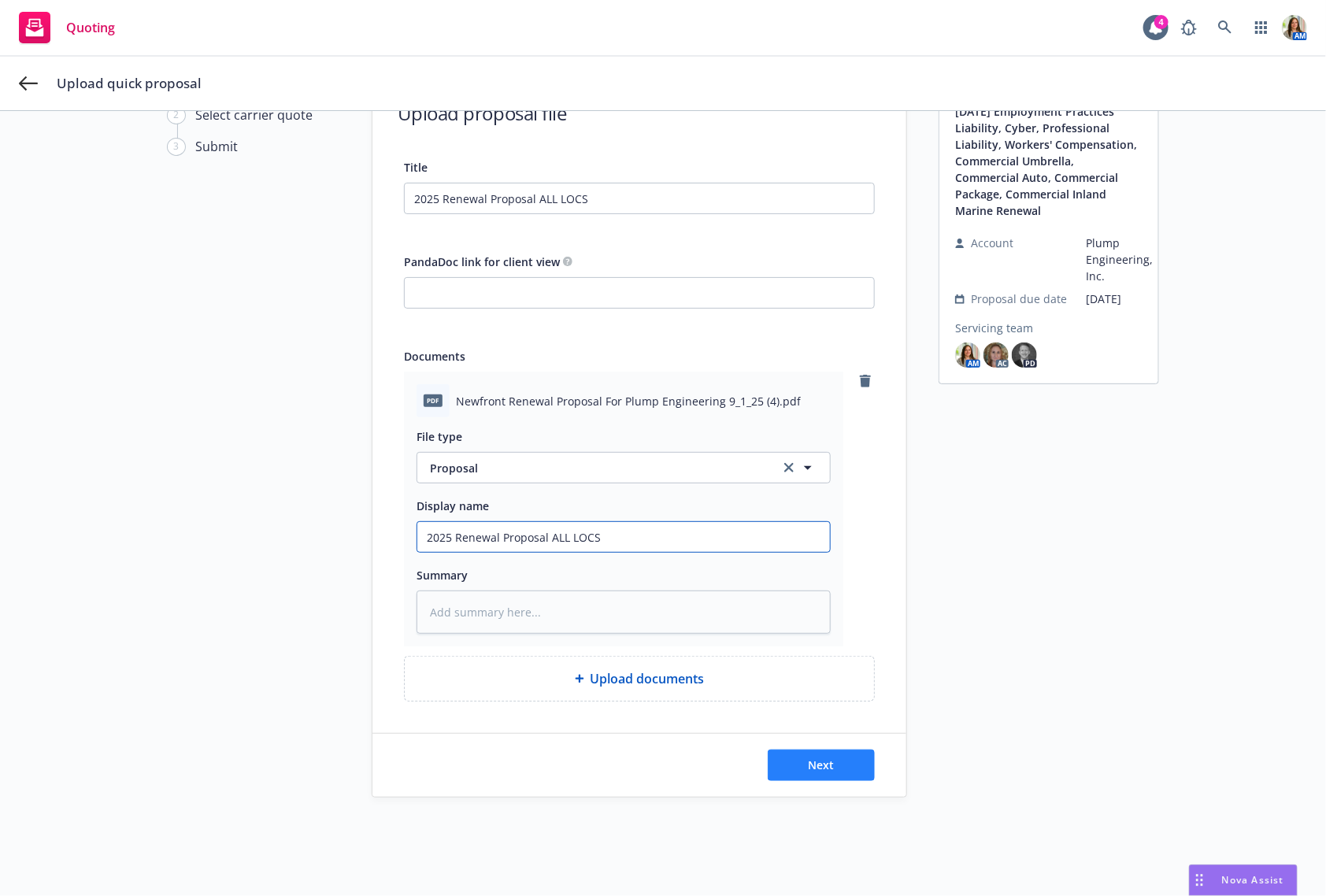
type input "2025 Renewal Proposal ALL LOCS"
click at [823, 768] on span "Next" at bounding box center [822, 764] width 26 height 15
type textarea "x"
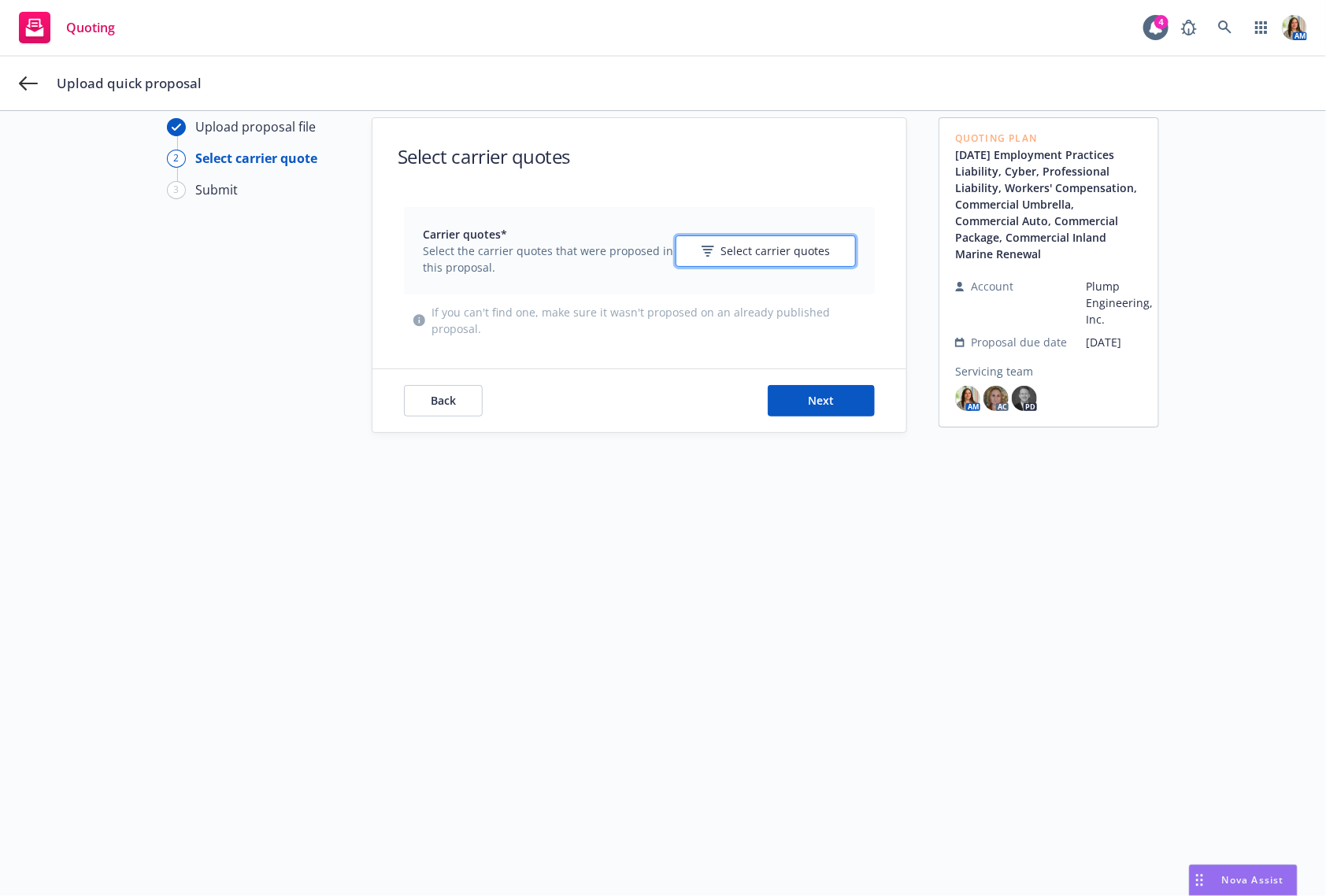
click at [756, 235] on button "Select carrier quotes" at bounding box center [765, 251] width 180 height 32
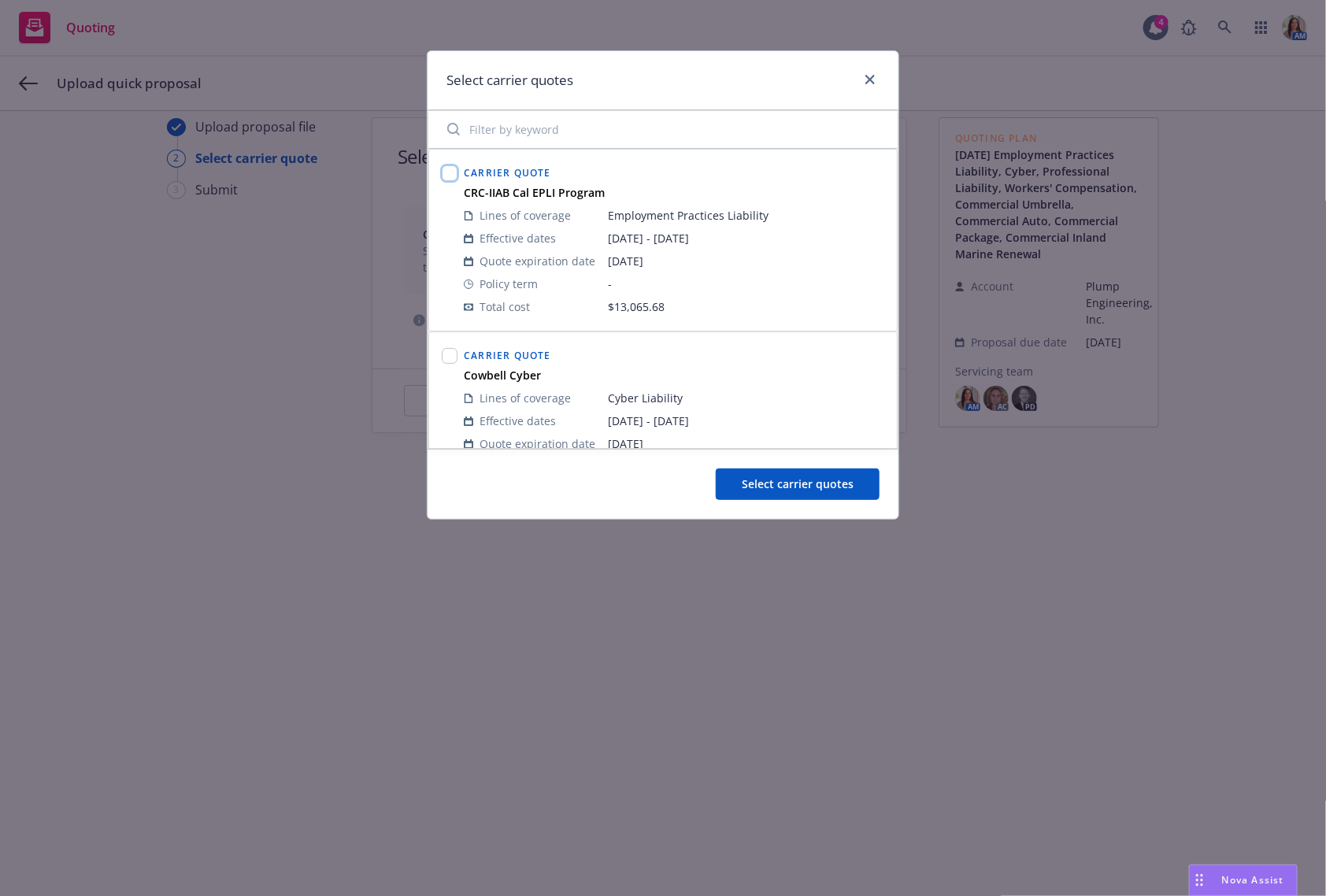
click at [454, 169] on input "checkbox" at bounding box center [450, 173] width 16 height 16
checkbox input "true"
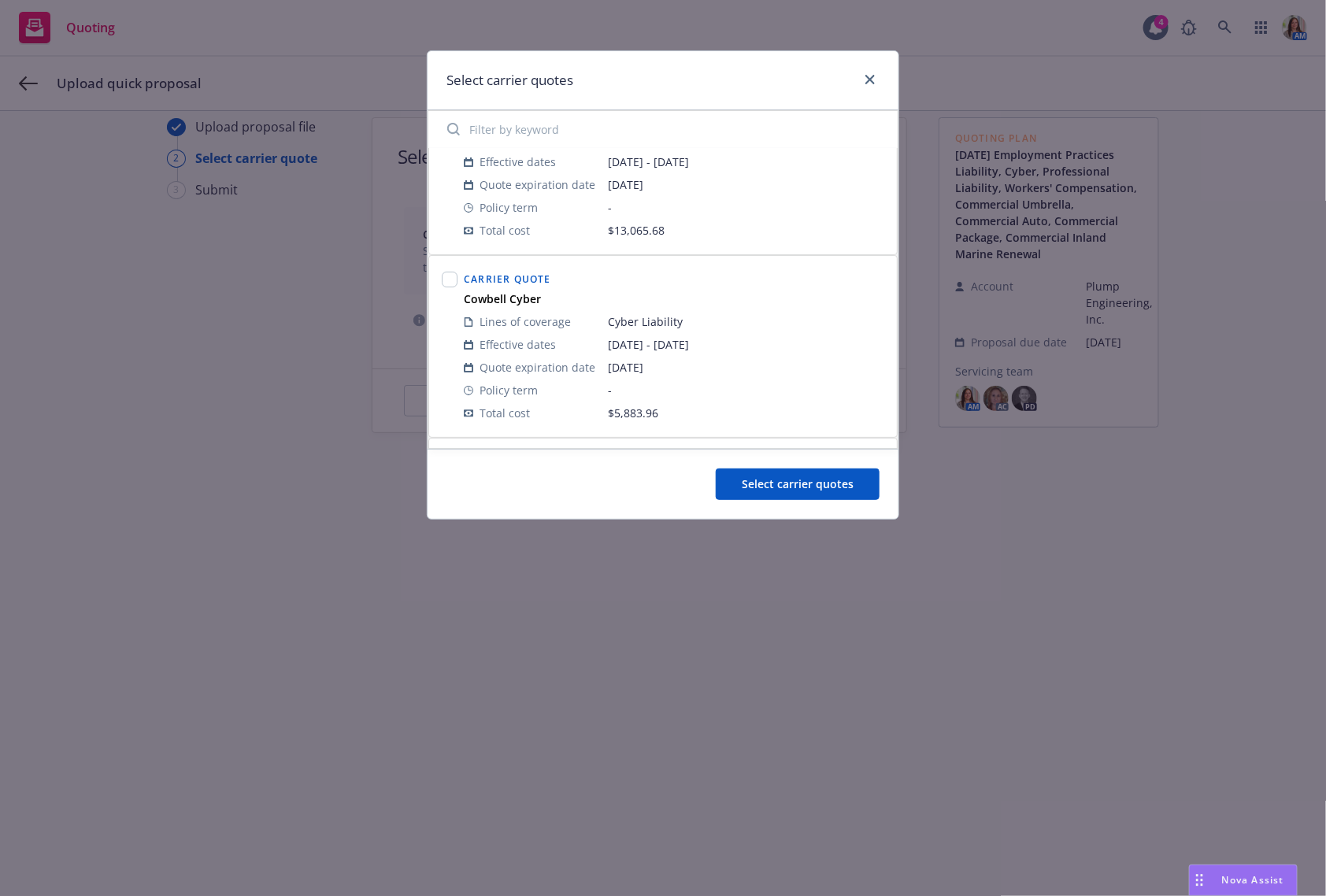
scroll to position [109, 0]
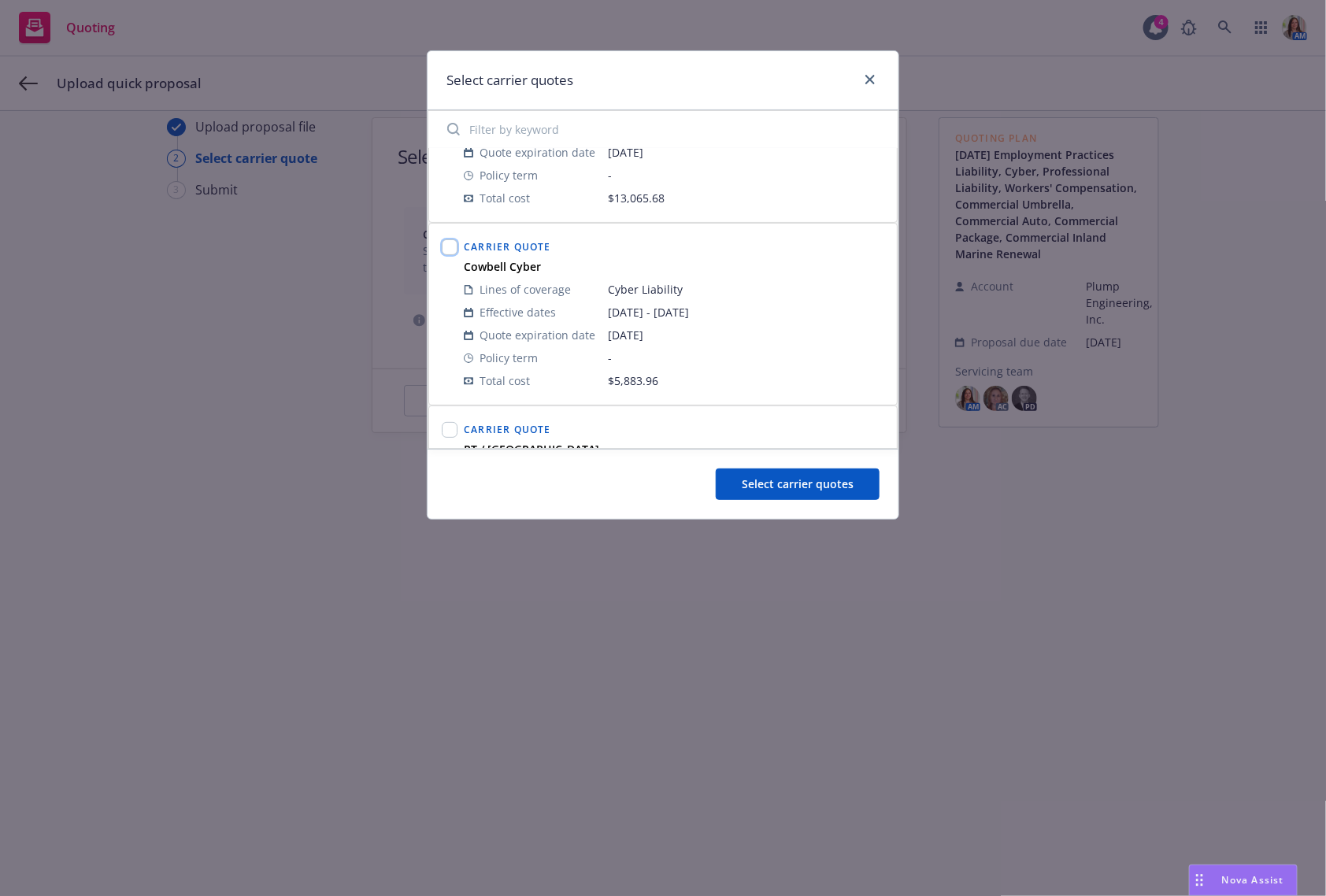
click at [446, 240] on input "checkbox" at bounding box center [450, 247] width 16 height 16
checkbox input "true"
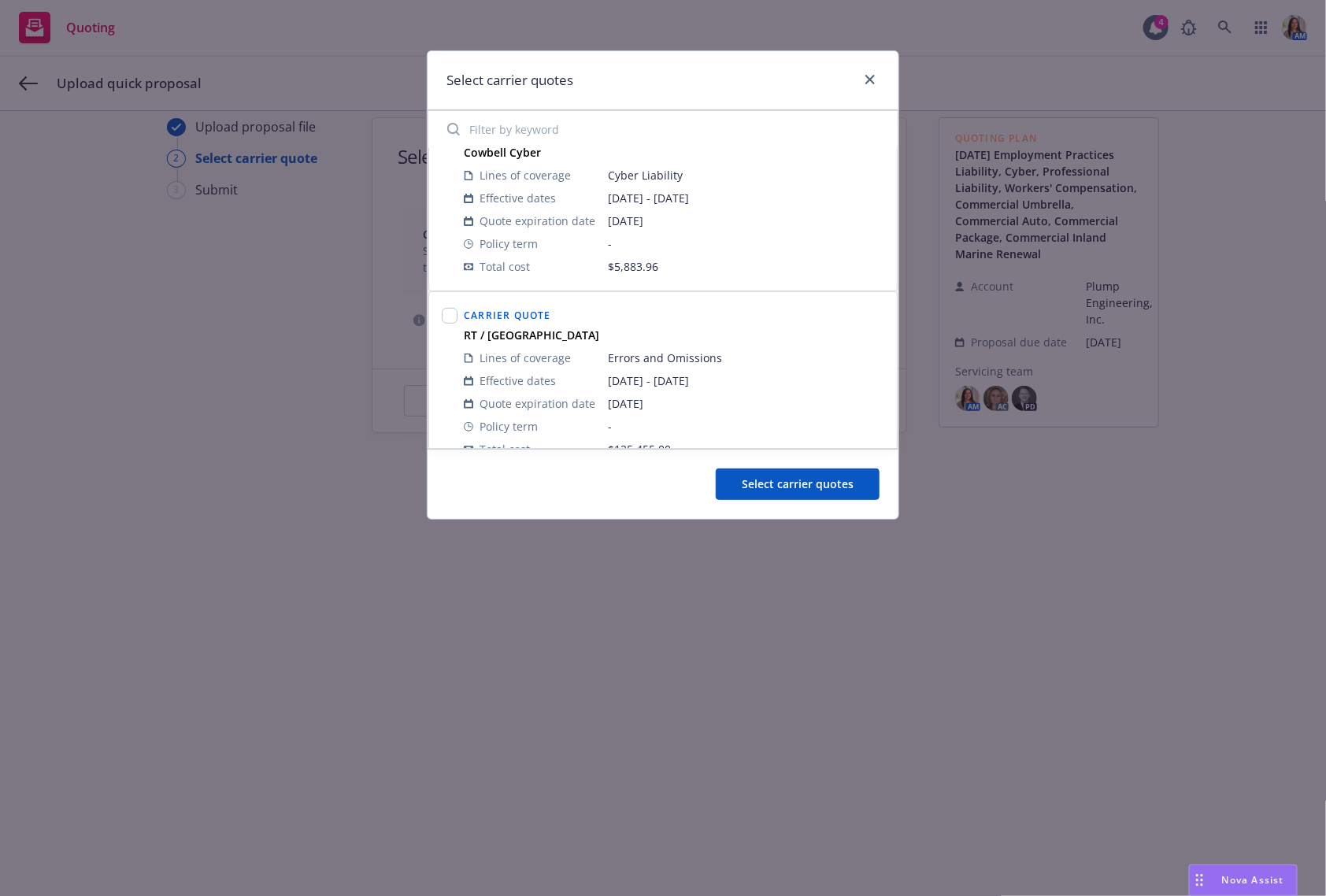
scroll to position [233, 0]
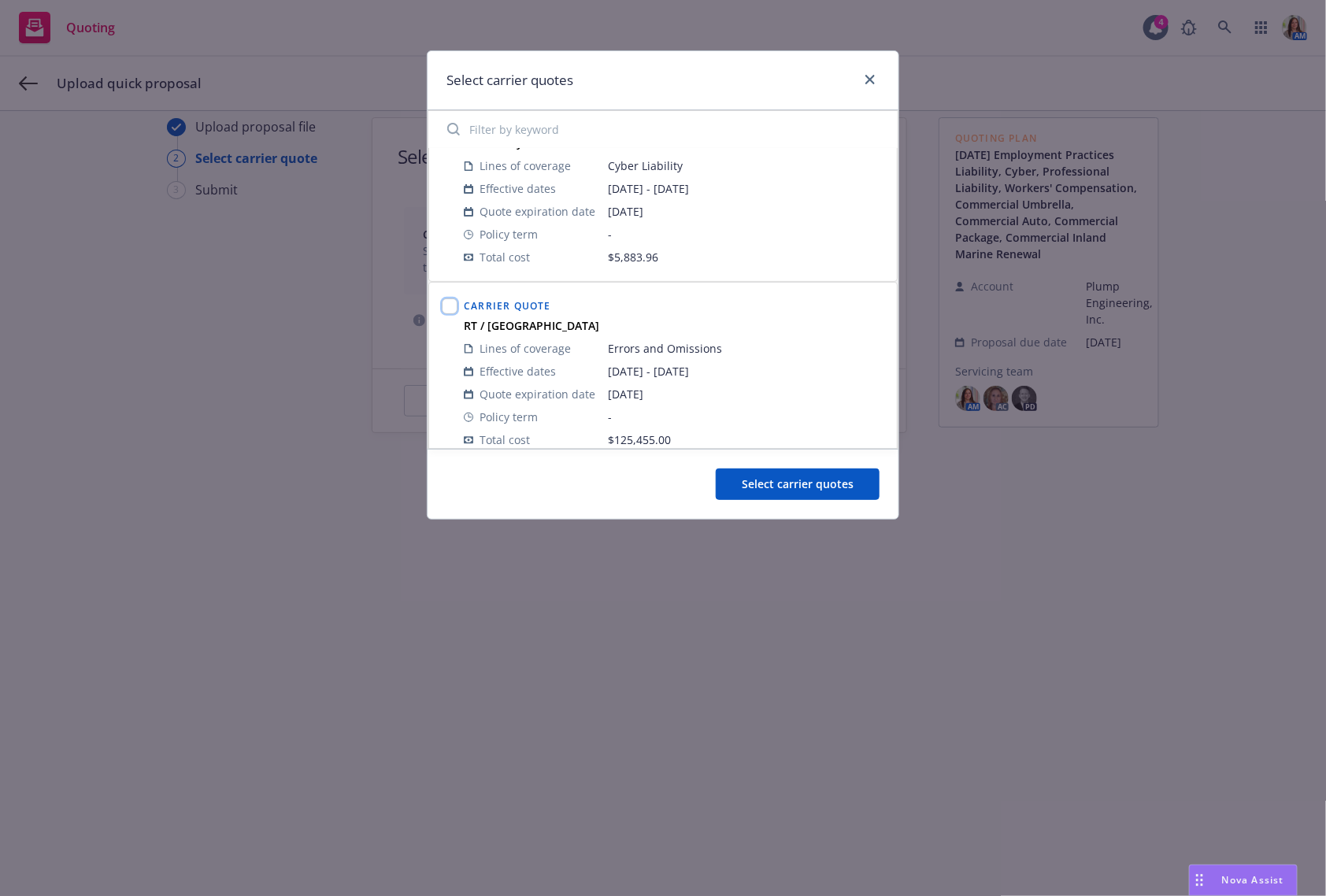
click at [450, 308] on input "checkbox" at bounding box center [450, 306] width 16 height 16
checkbox input "true"
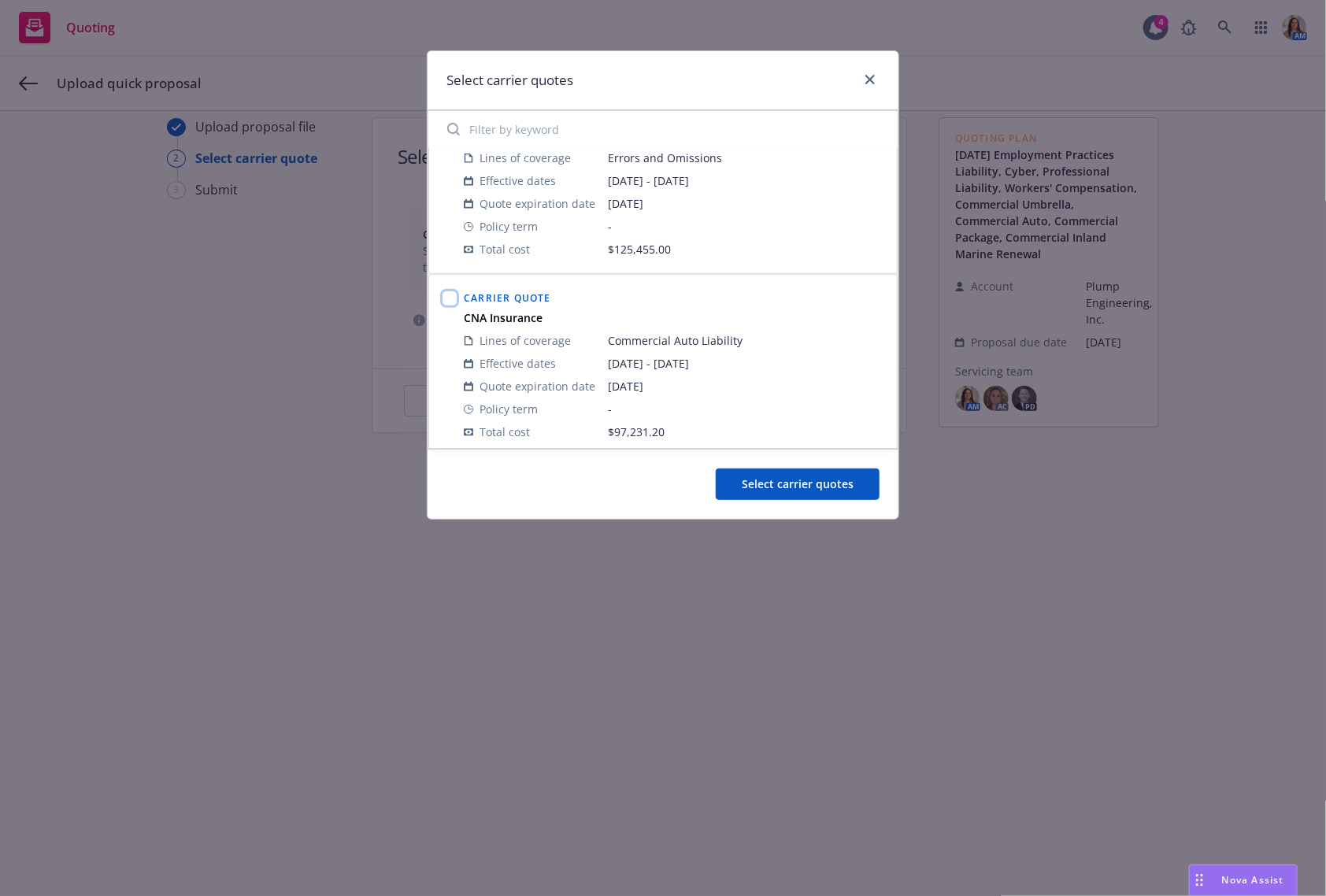
click at [448, 298] on input "checkbox" at bounding box center [450, 298] width 16 height 16
checkbox input "true"
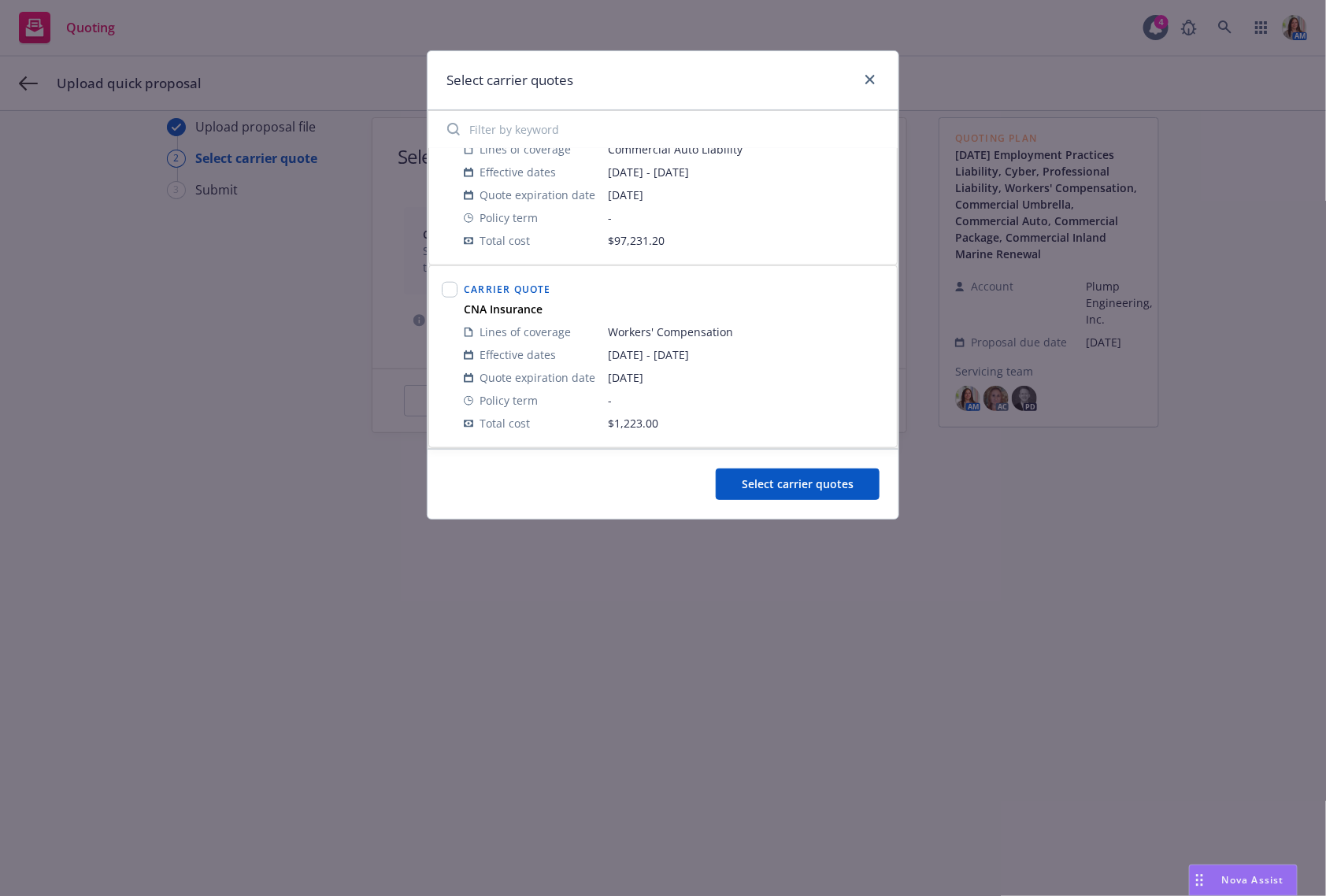
scroll to position [626, 0]
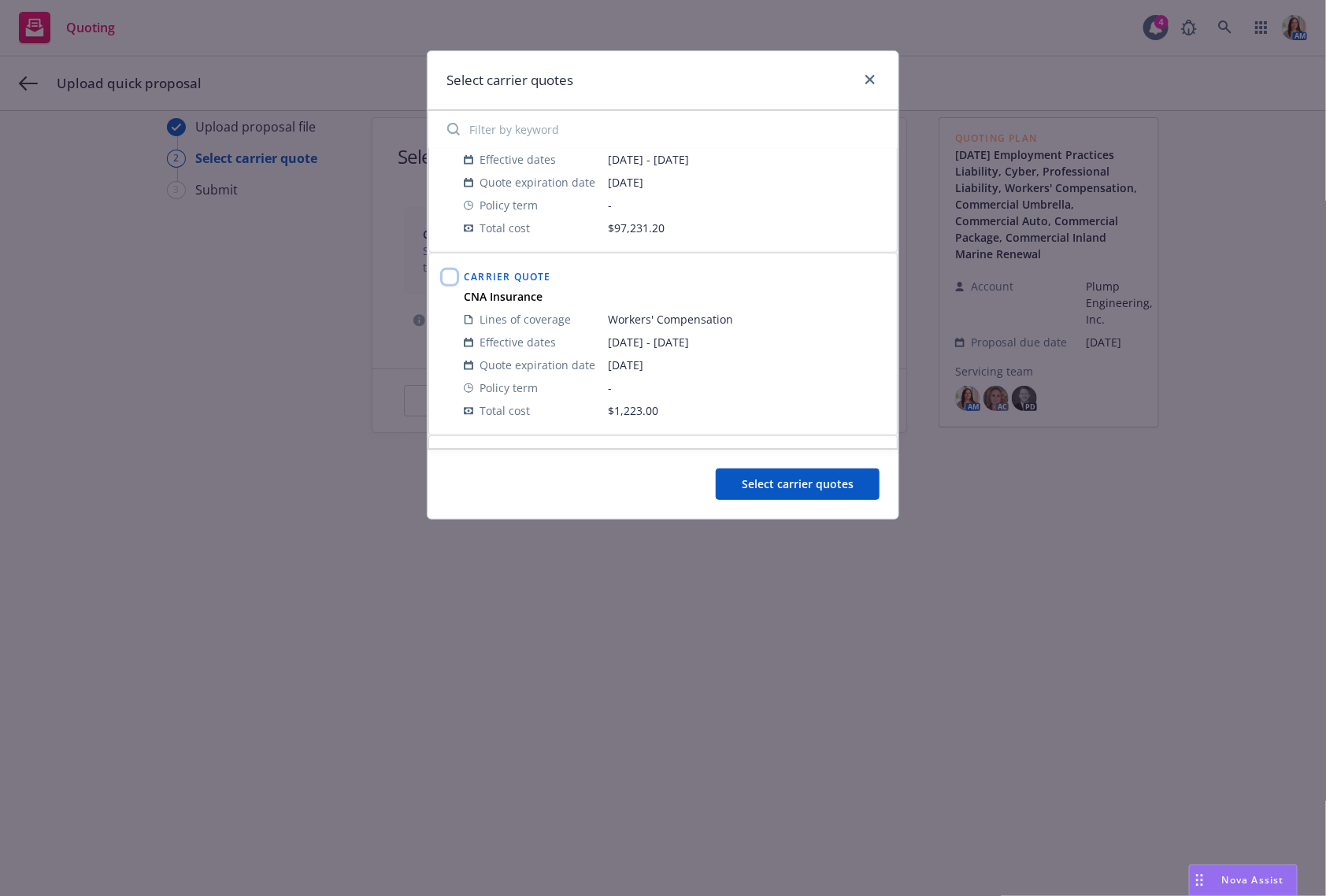
click at [450, 271] on input "checkbox" at bounding box center [450, 277] width 16 height 16
checkbox input "true"
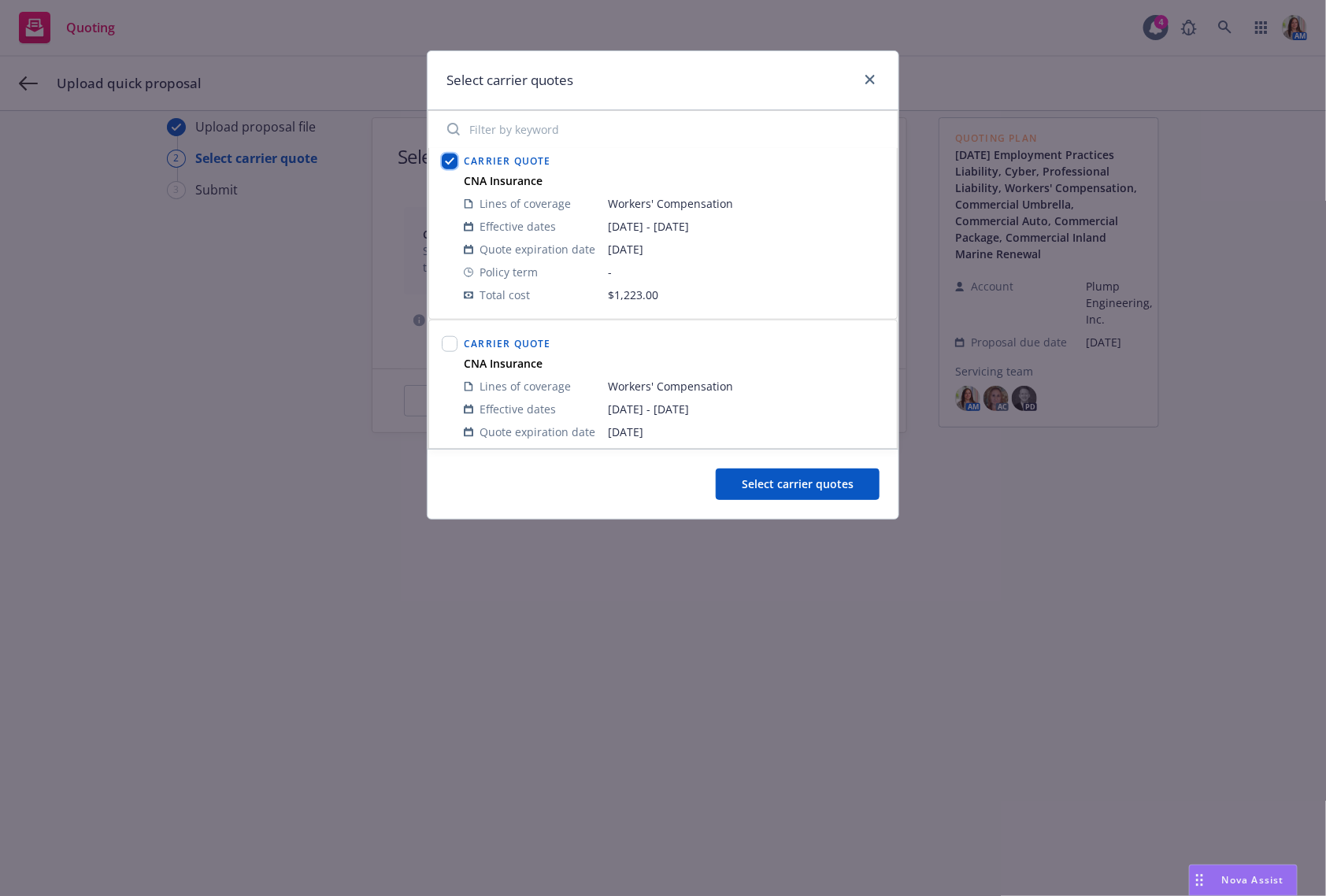
scroll to position [745, 0]
click at [450, 334] on input "checkbox" at bounding box center [450, 341] width 16 height 16
checkbox input "true"
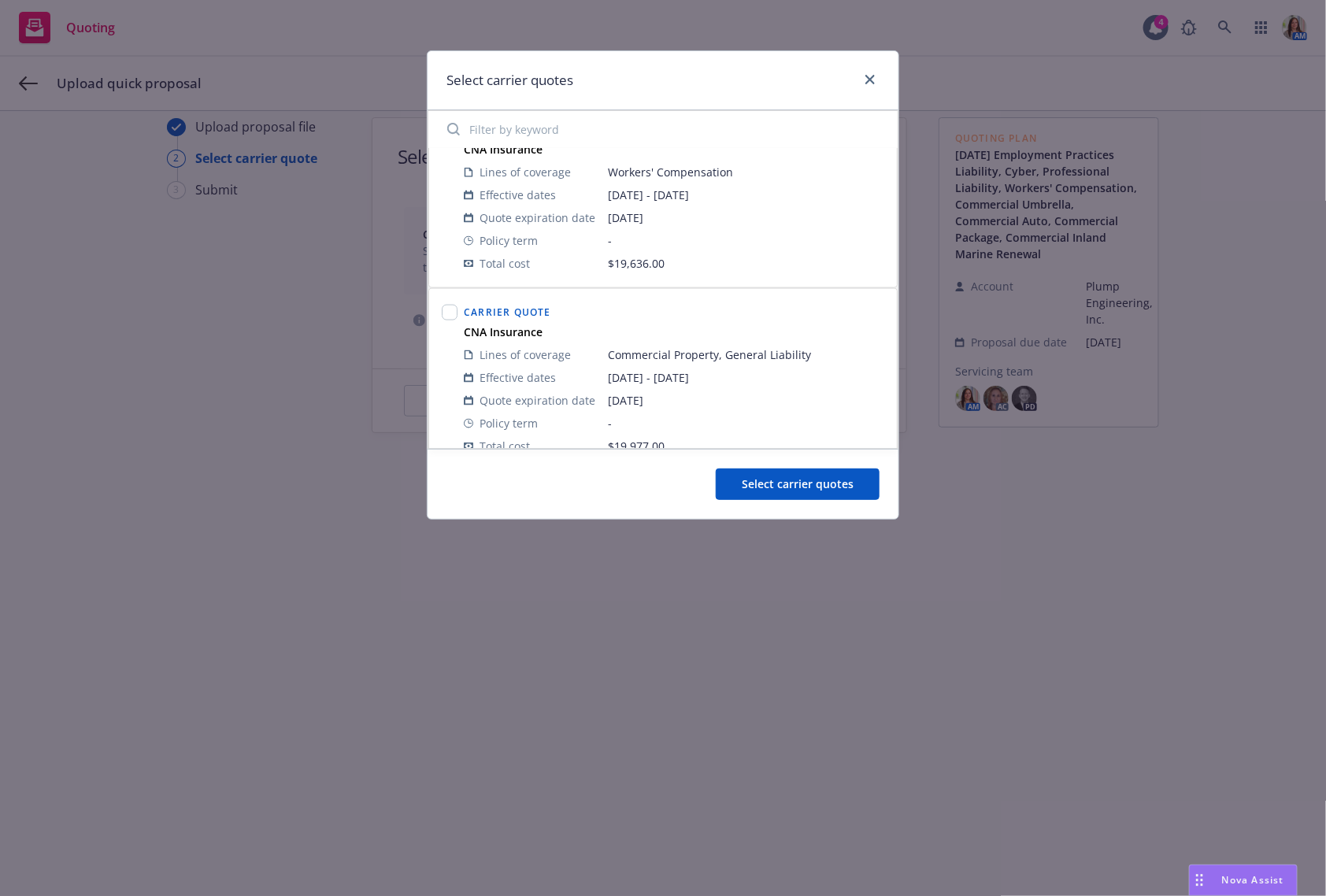
scroll to position [966, 0]
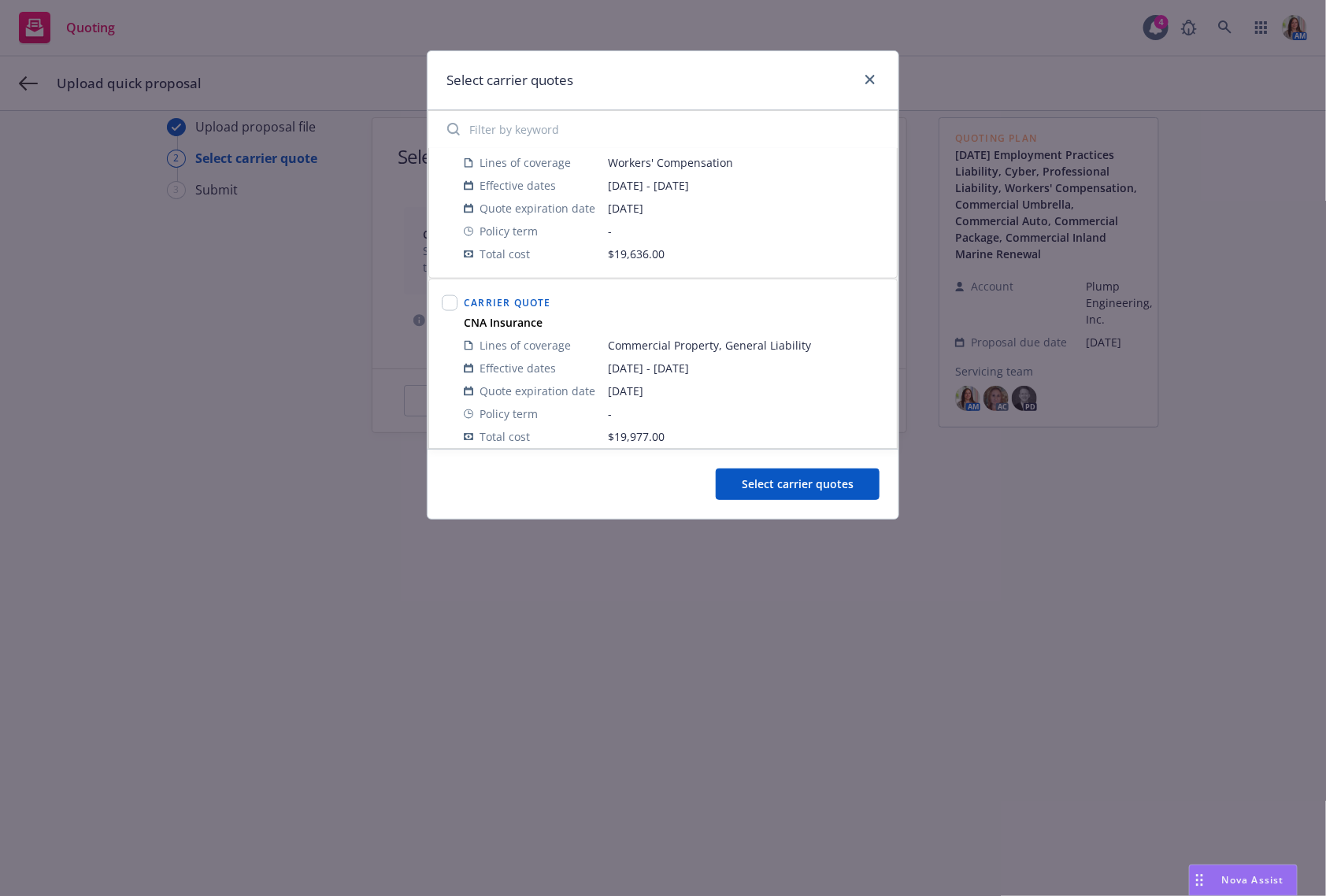
click at [454, 289] on div at bounding box center [450, 370] width 22 height 162
click at [445, 301] on input "checkbox" at bounding box center [450, 303] width 16 height 16
checkbox input "true"
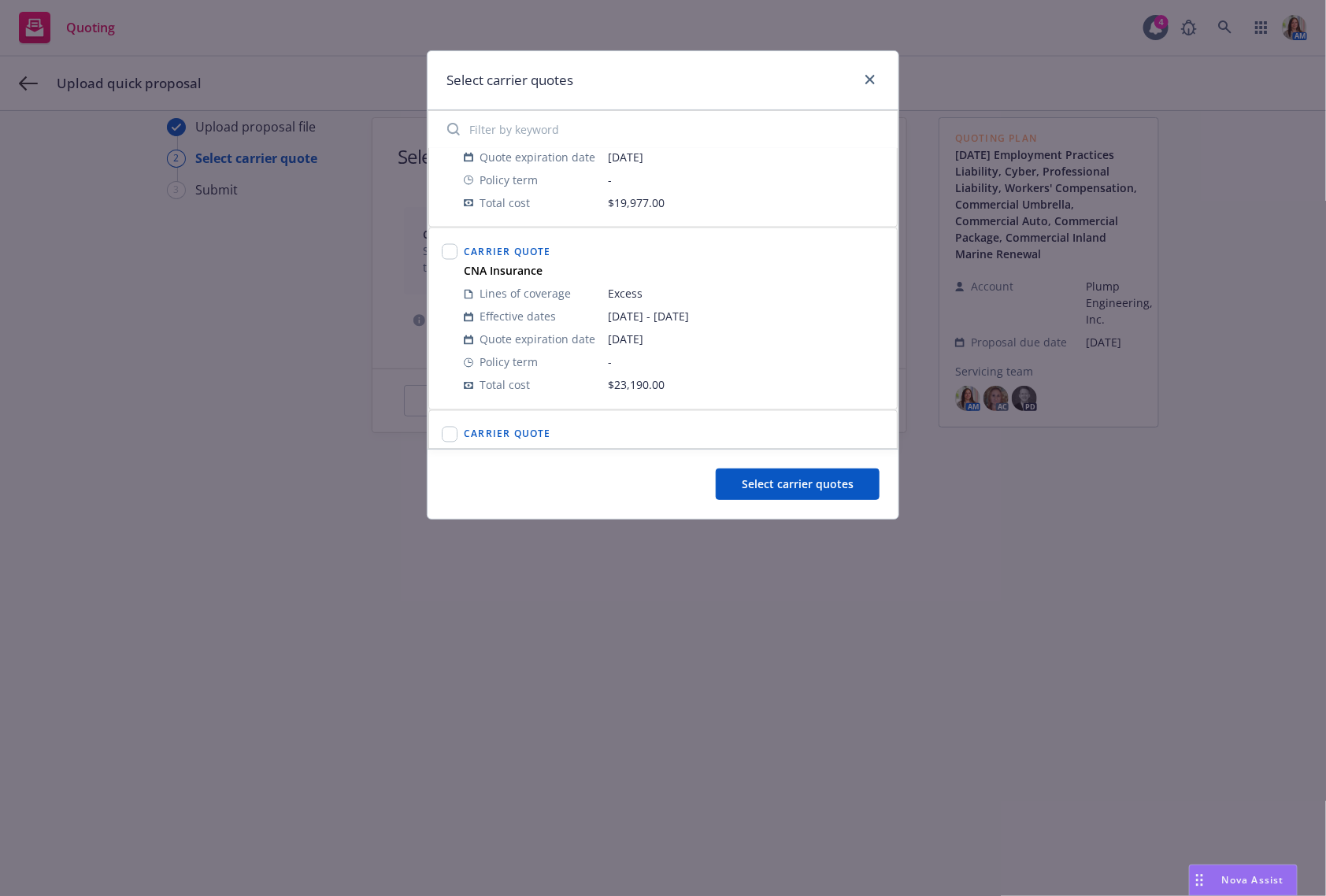
scroll to position [1272, 0]
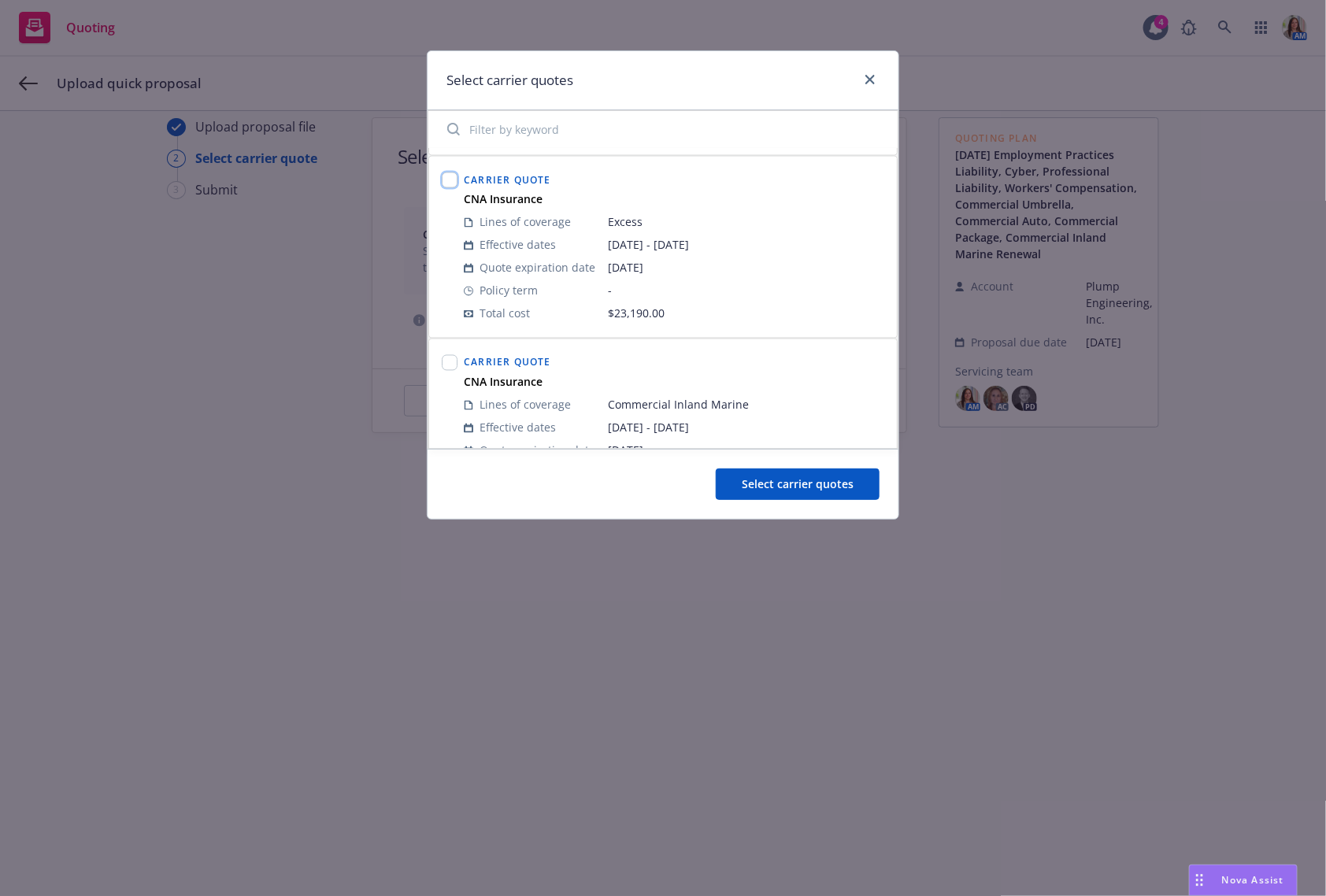
click at [451, 172] on input "checkbox" at bounding box center [450, 180] width 16 height 16
checkbox input "true"
click at [447, 358] on input "checkbox" at bounding box center [450, 363] width 16 height 16
checkbox input "true"
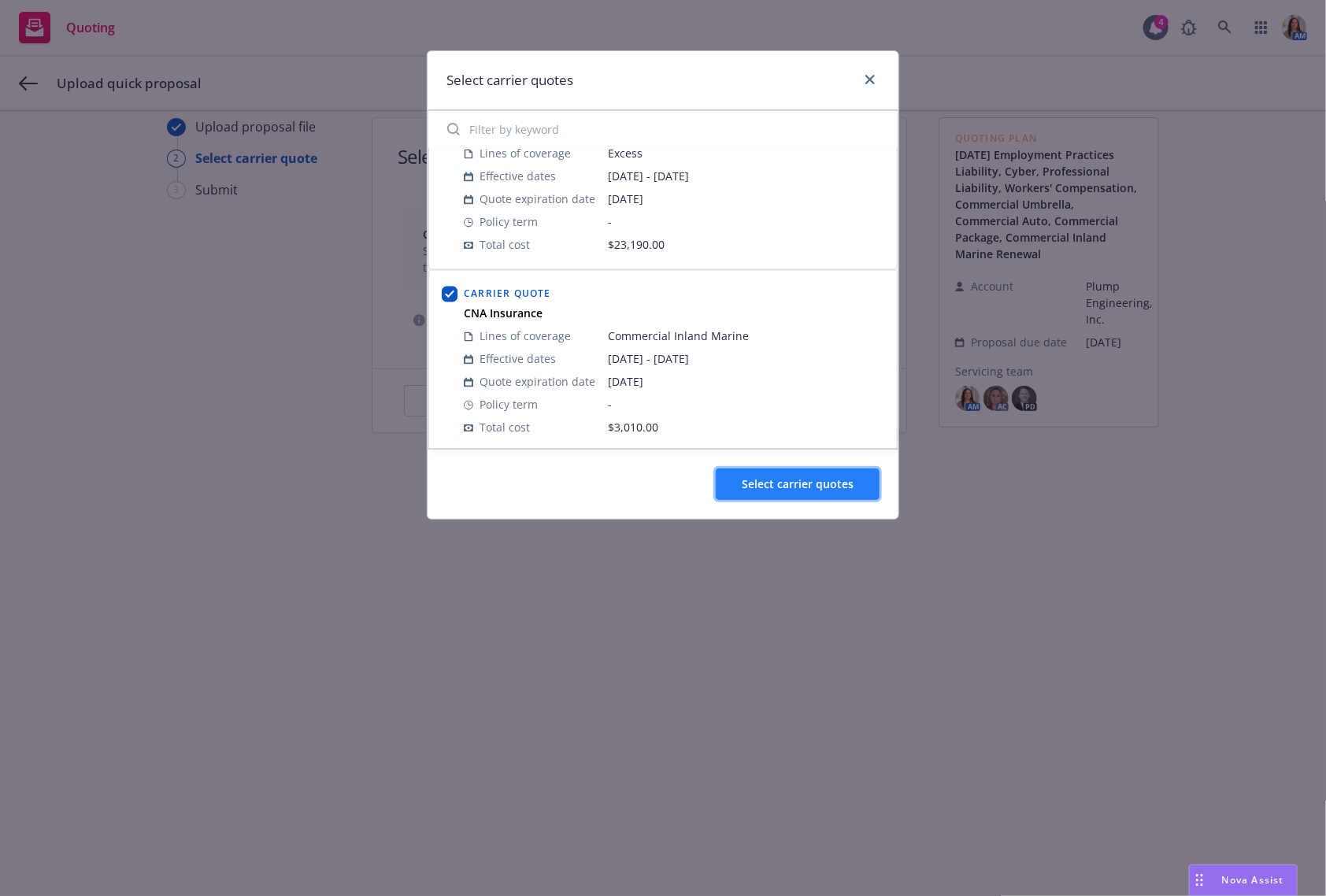
click at [794, 480] on span "Select carrier quotes" at bounding box center [798, 483] width 112 height 15
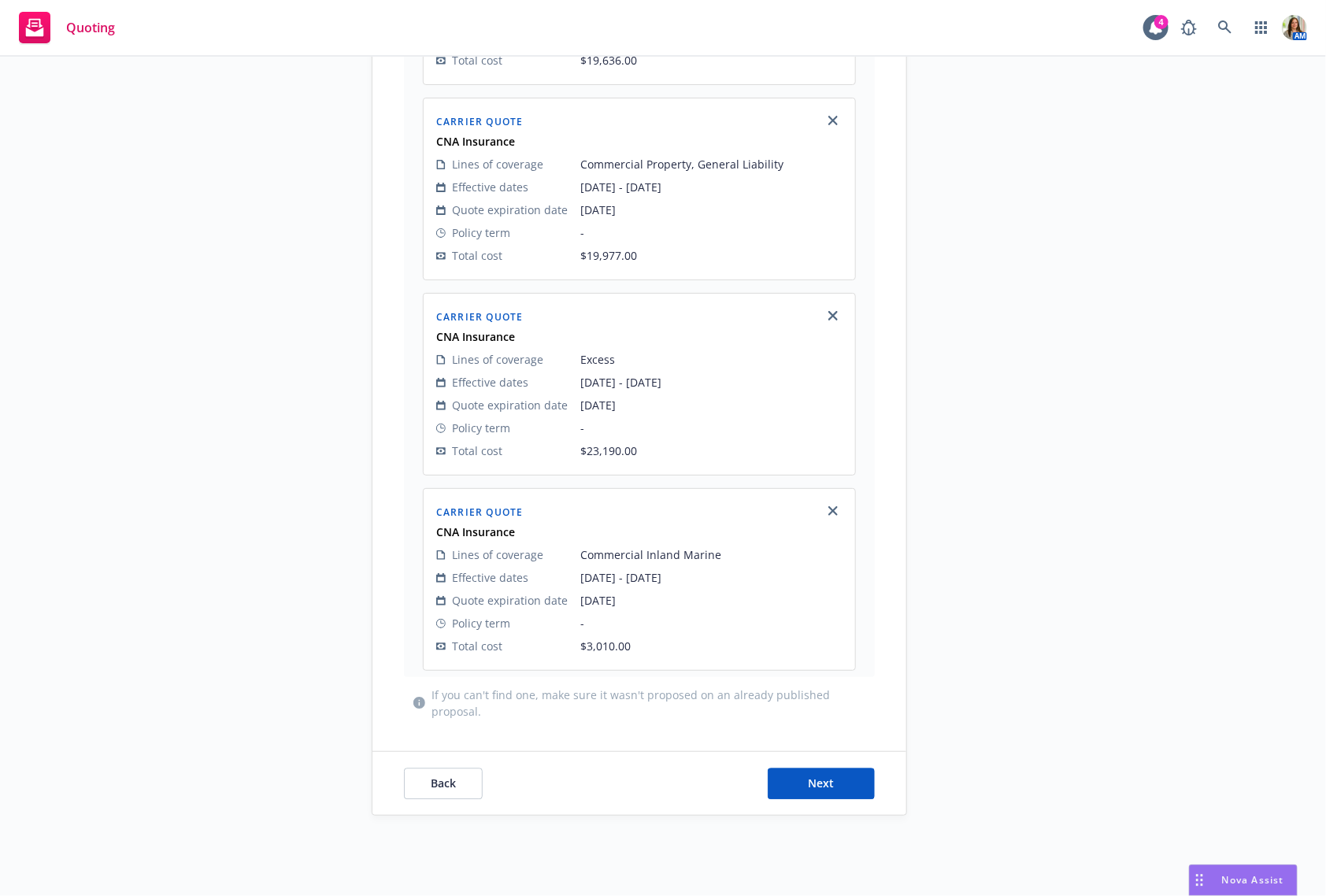
scroll to position [1447, 0]
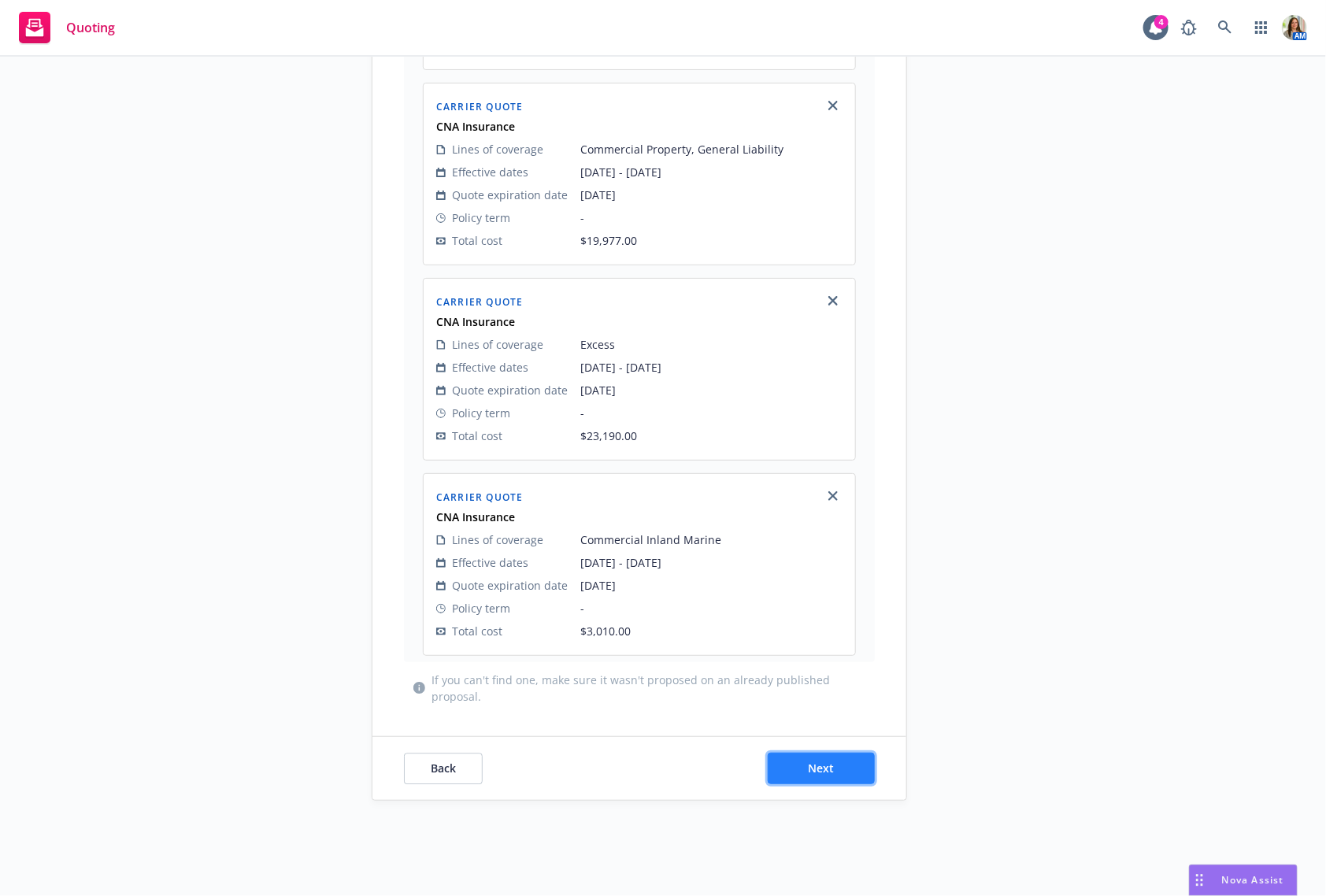
click at [809, 755] on button "Next" at bounding box center [821, 768] width 107 height 32
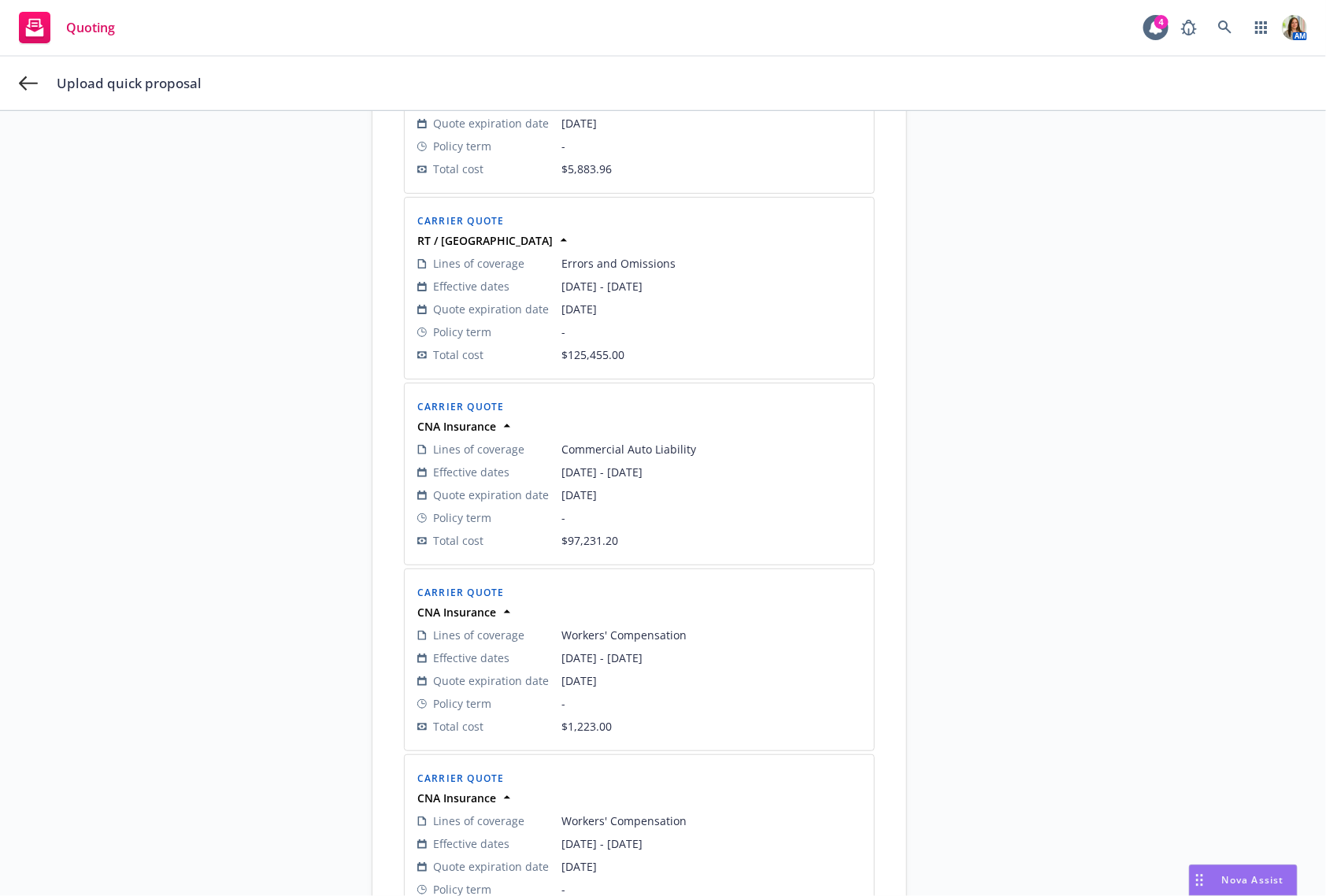
scroll to position [1364, 0]
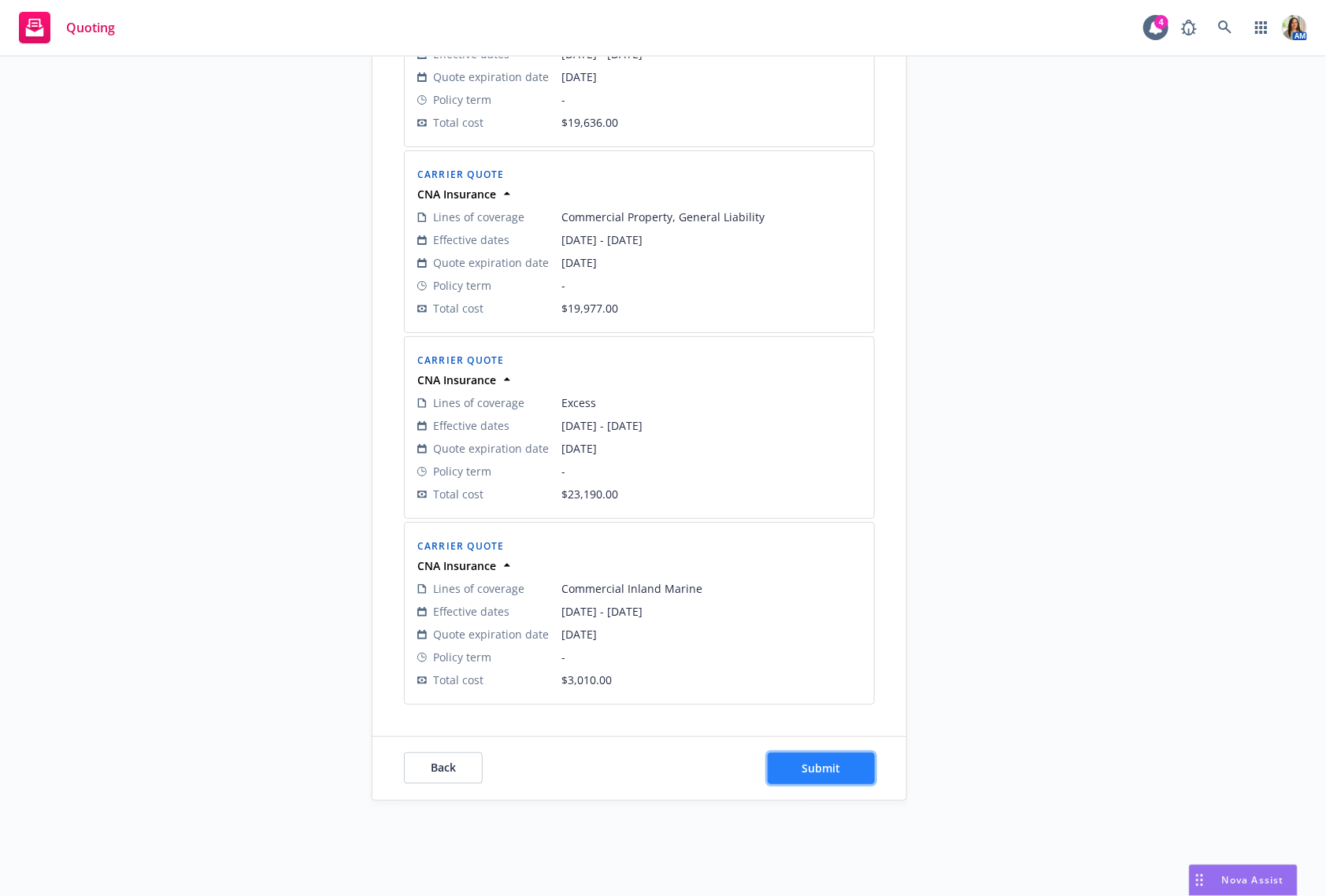
click at [813, 768] on span "Submit" at bounding box center [821, 768] width 39 height 15
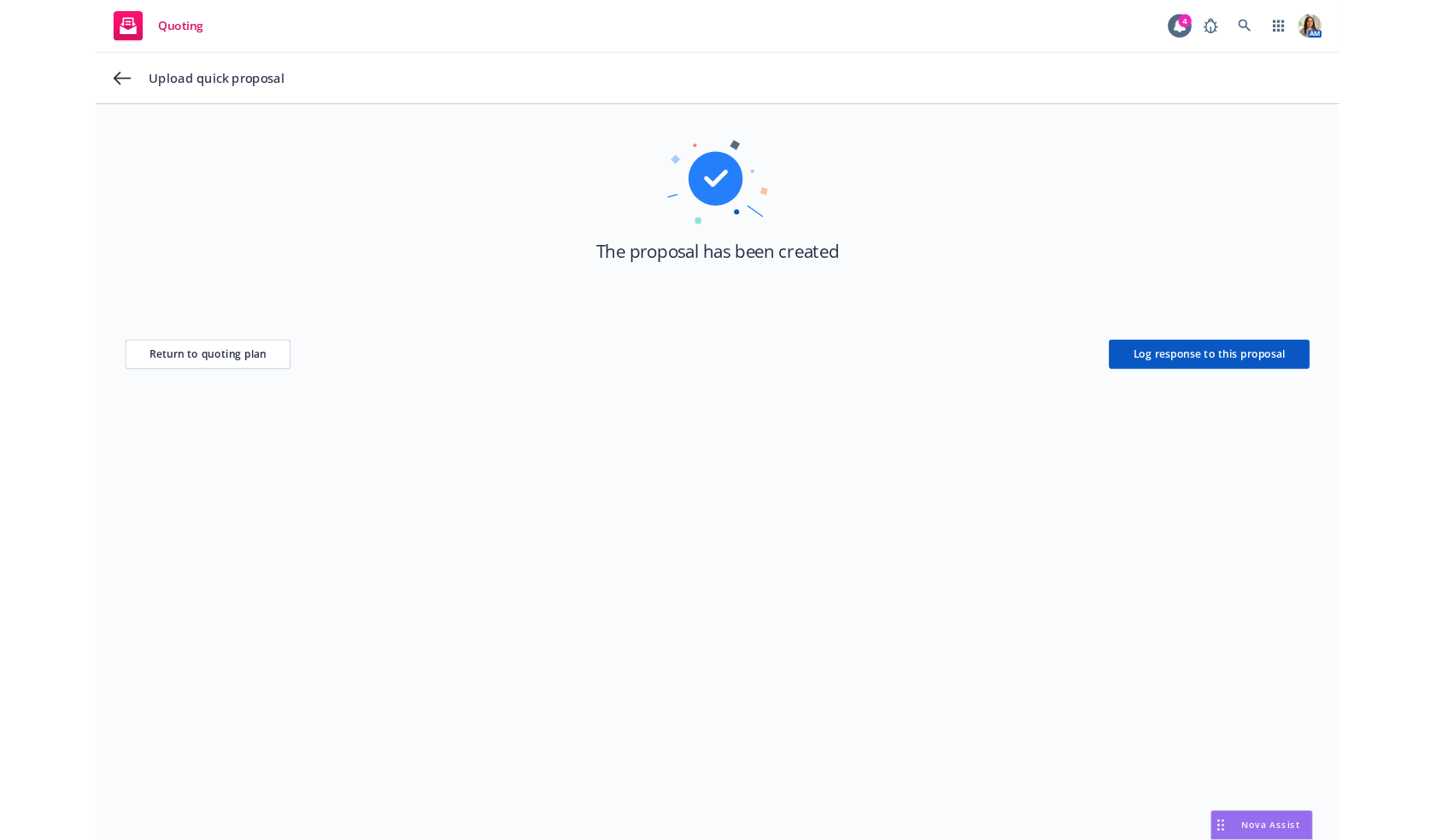
scroll to position [62, 0]
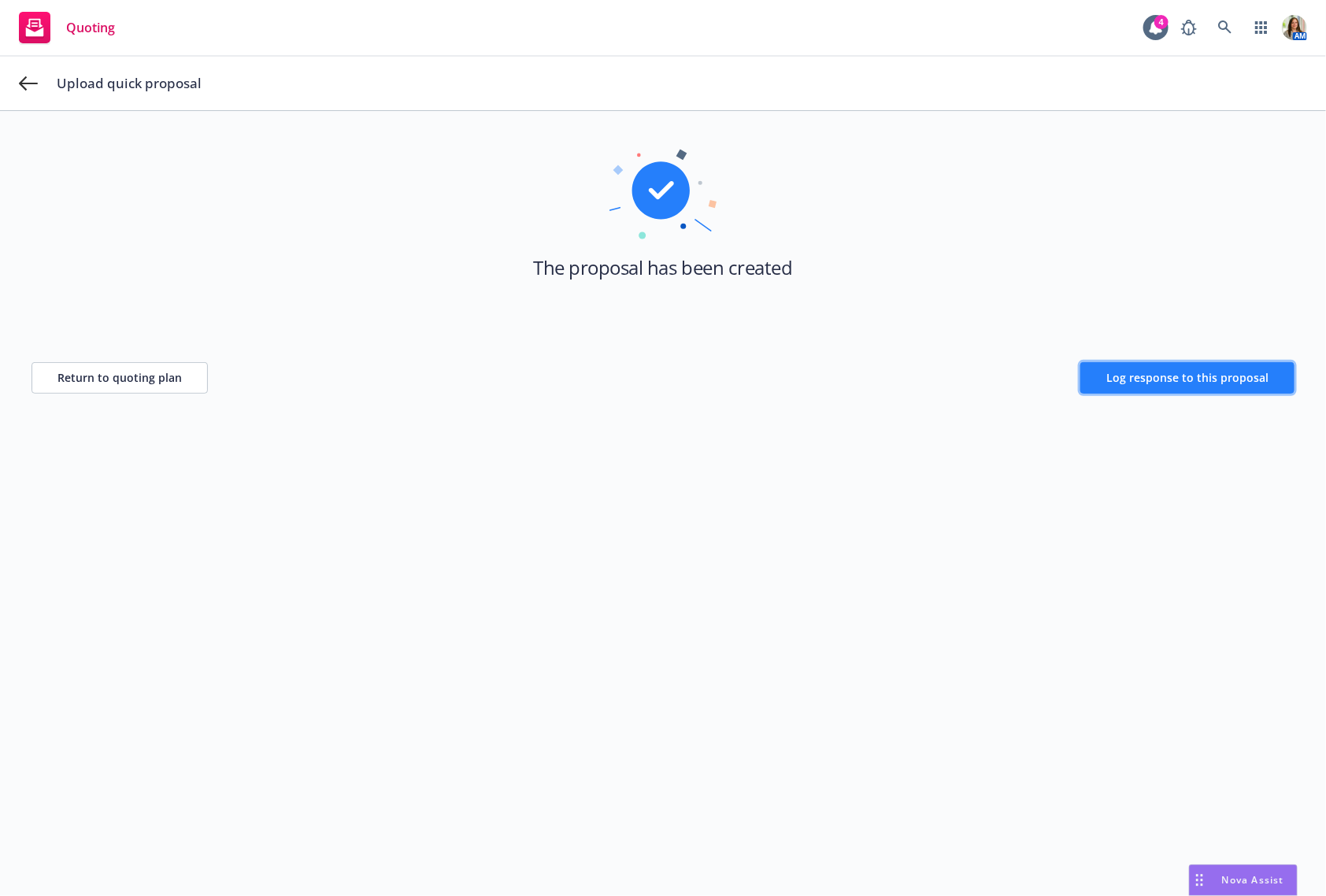
click at [1159, 378] on span "Log response to this proposal" at bounding box center [1187, 377] width 162 height 15
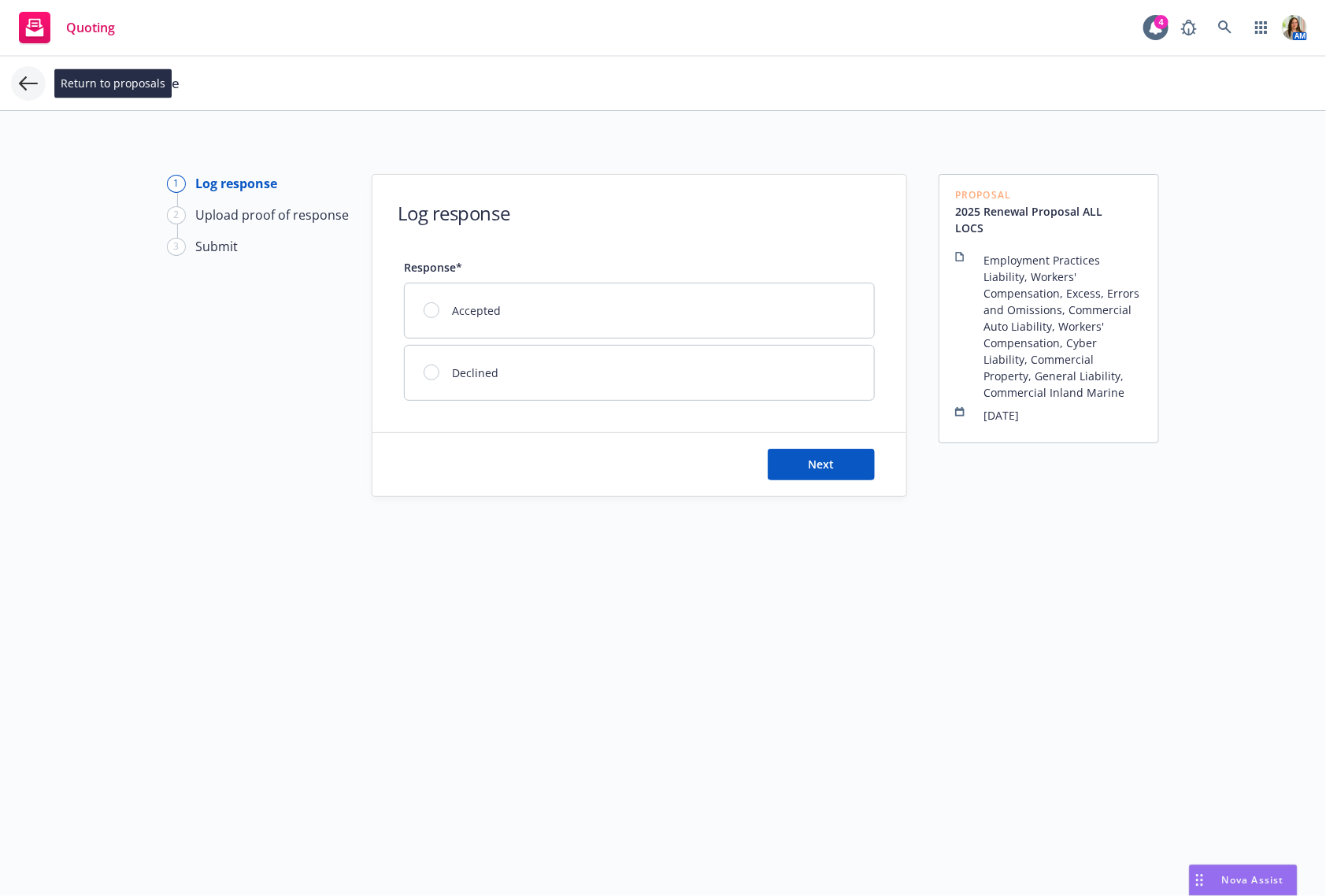
click at [28, 88] on icon at bounding box center [28, 84] width 19 height 19
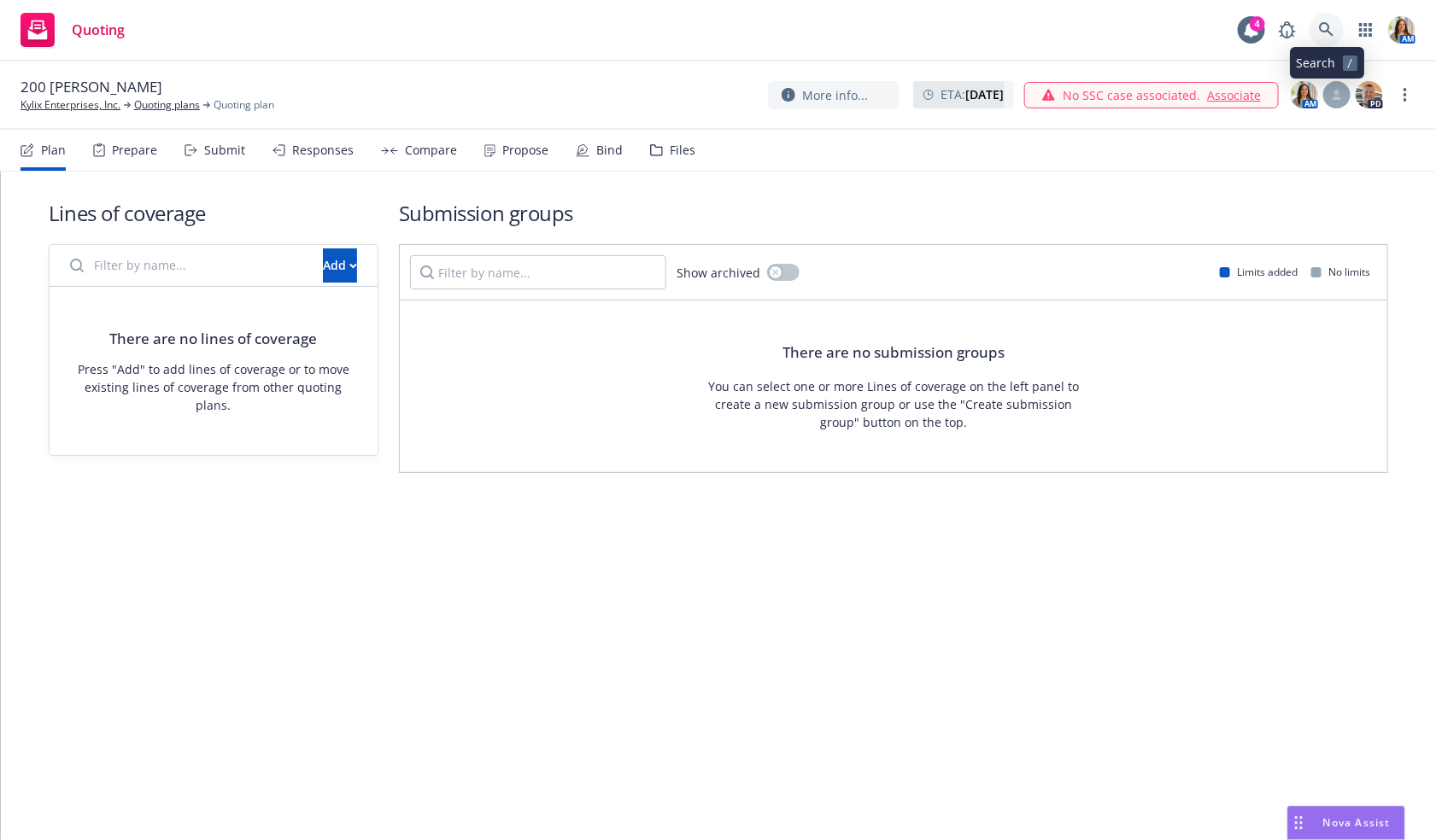
click at [1327, 24] on icon at bounding box center [1327, 30] width 15 height 15
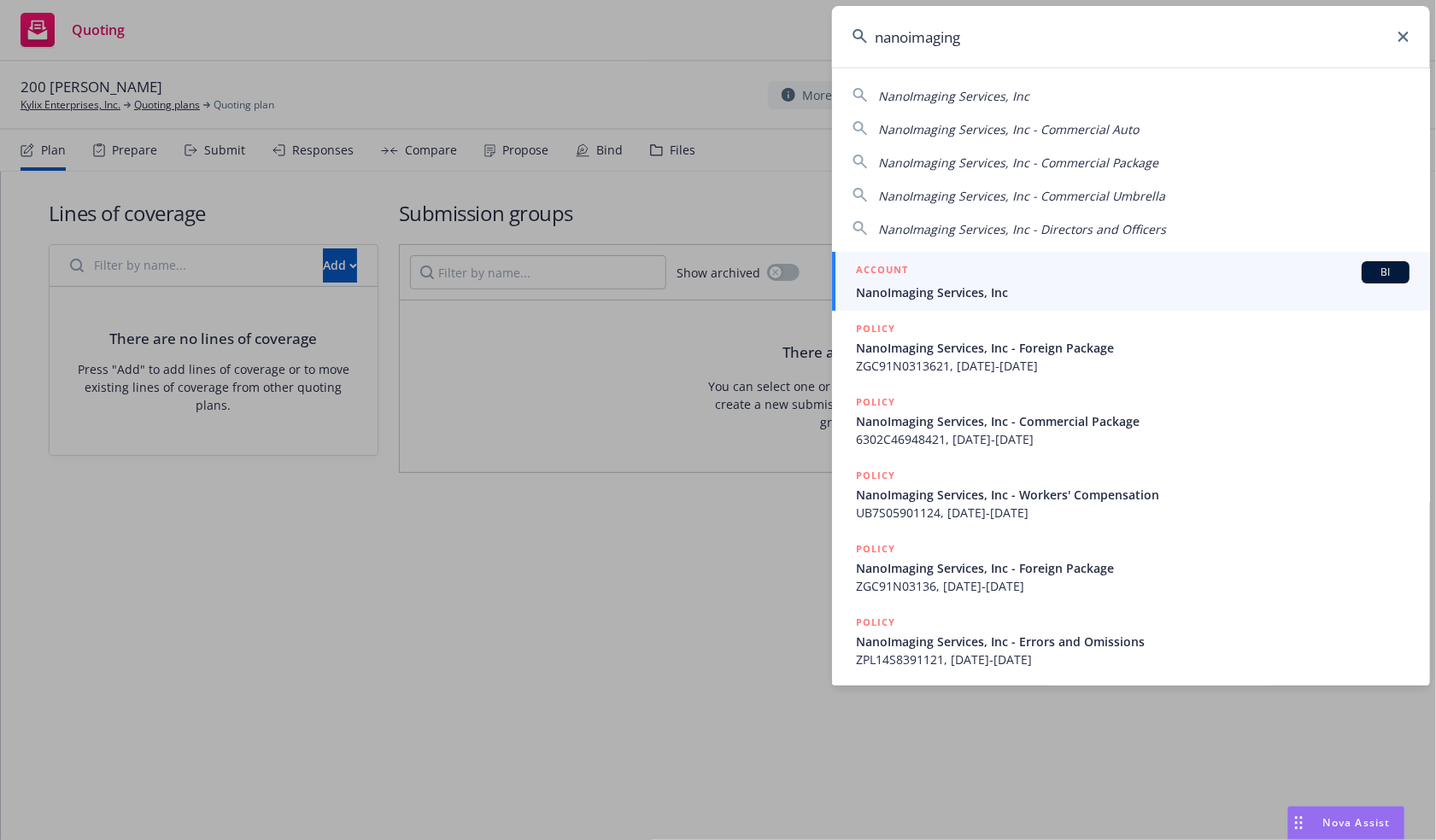
type input "nanoimaging"
click at [955, 255] on link "ACCOUNT BI NanoImaging Services, Inc" at bounding box center [1131, 281] width 598 height 59
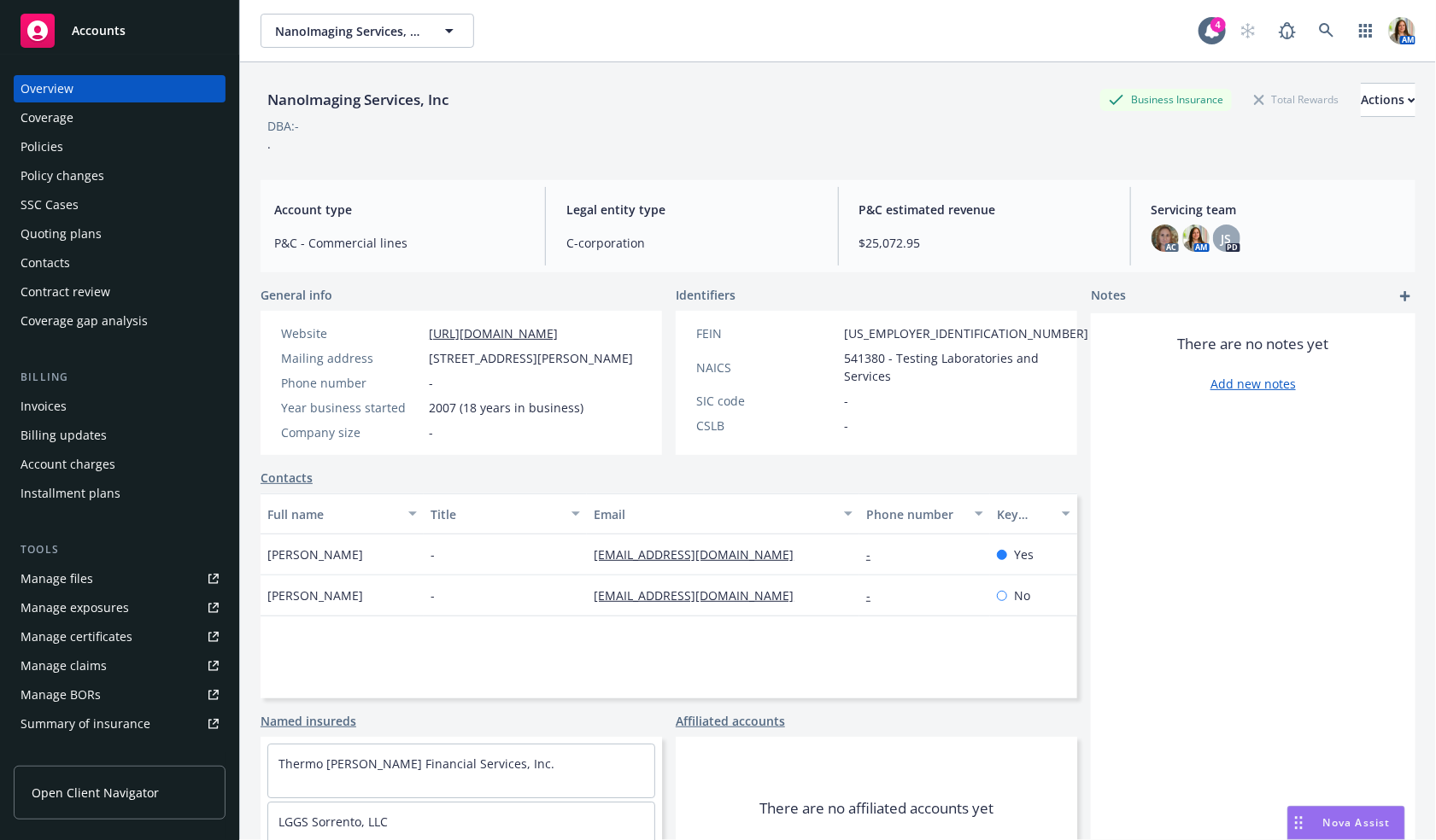
click at [176, 144] on div "Policies" at bounding box center [120, 147] width 198 height 27
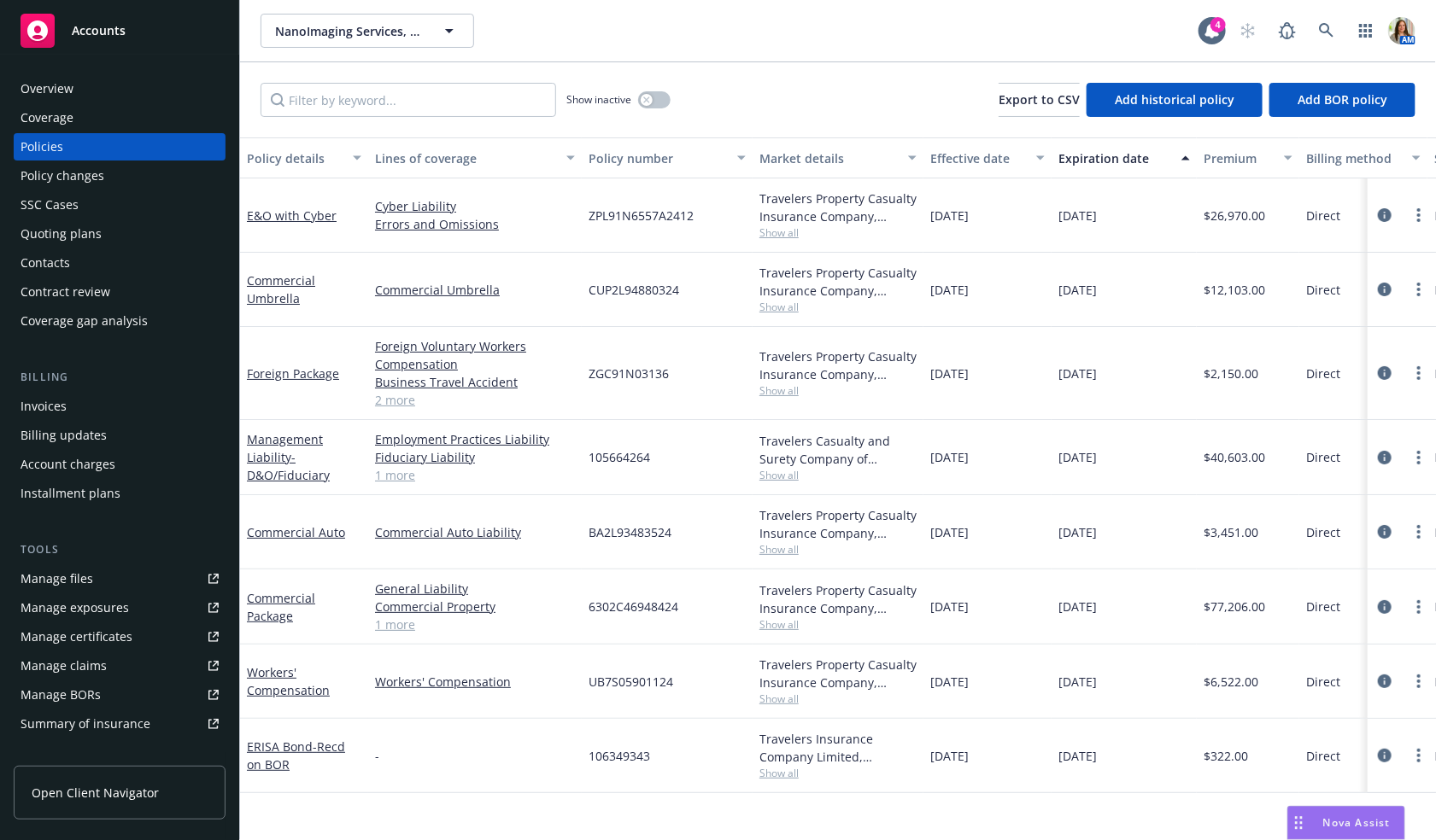
click at [392, 479] on link "1 more" at bounding box center [475, 475] width 200 height 18
